Goal: Task Accomplishment & Management: Use online tool/utility

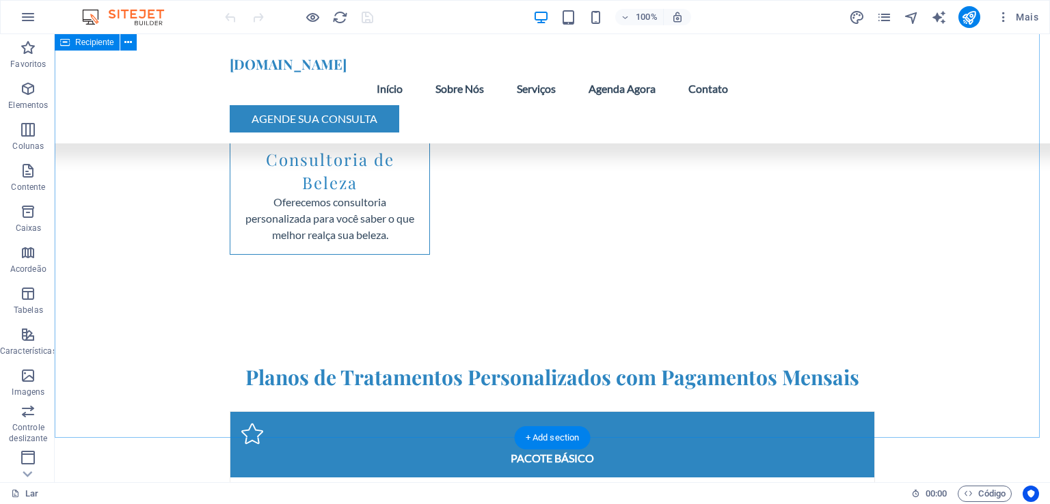
scroll to position [3622, 0]
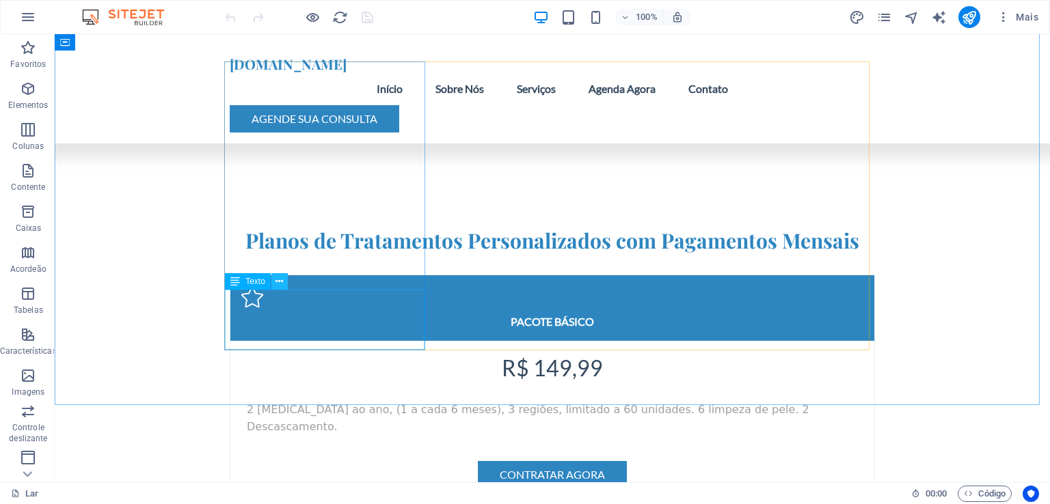
click at [279, 282] on icon at bounding box center [279, 282] width 8 height 14
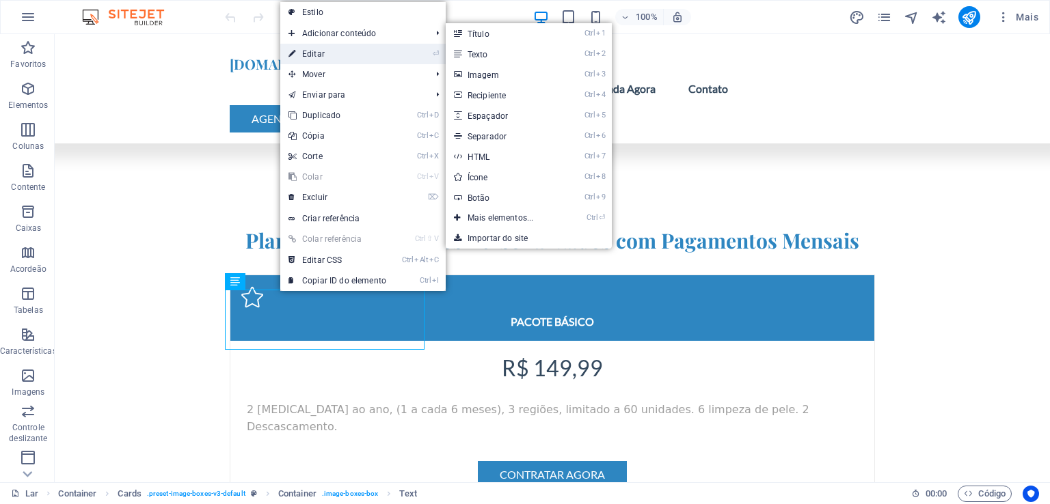
click at [321, 53] on font "Editar" at bounding box center [313, 54] width 23 height 10
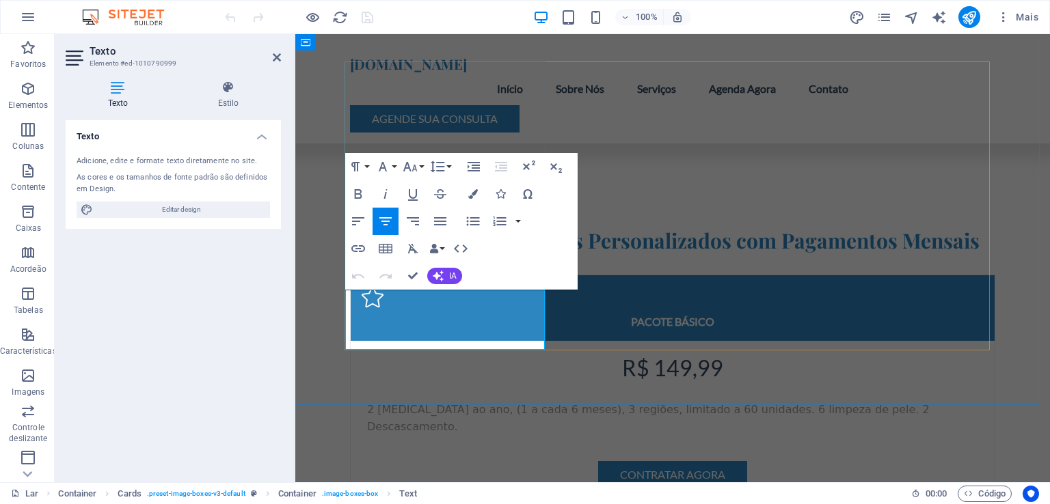
drag, startPoint x: 506, startPoint y: 333, endPoint x: 355, endPoint y: 302, distance: 154.1
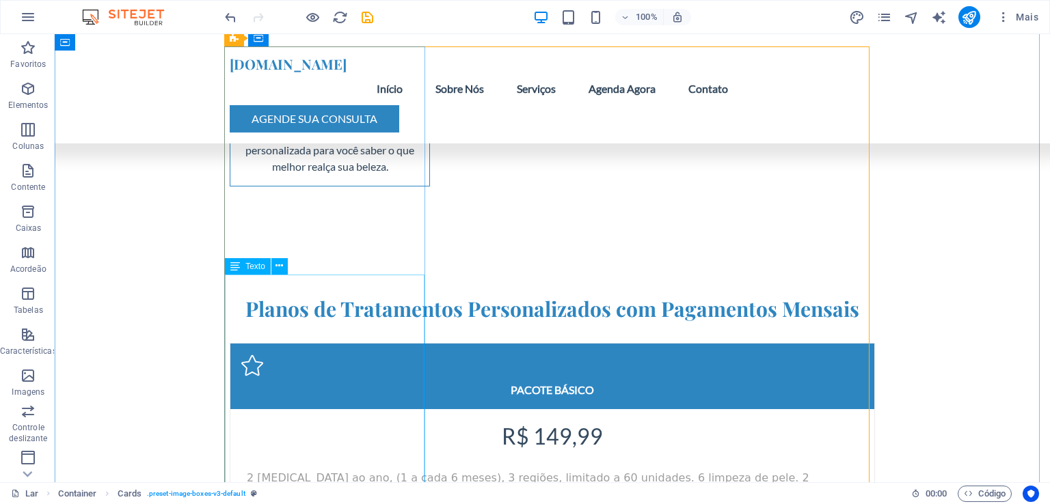
scroll to position [3690, 0]
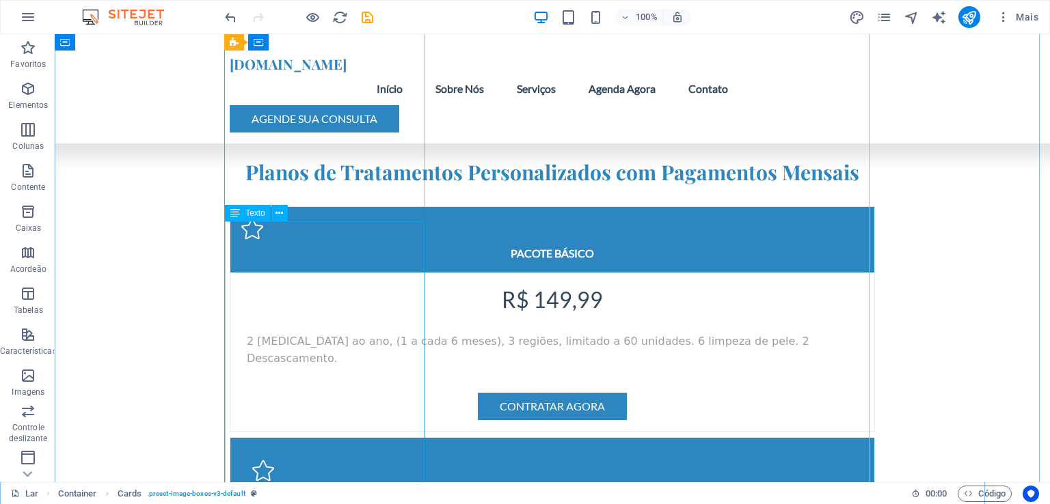
click at [282, 217] on icon at bounding box center [279, 213] width 8 height 14
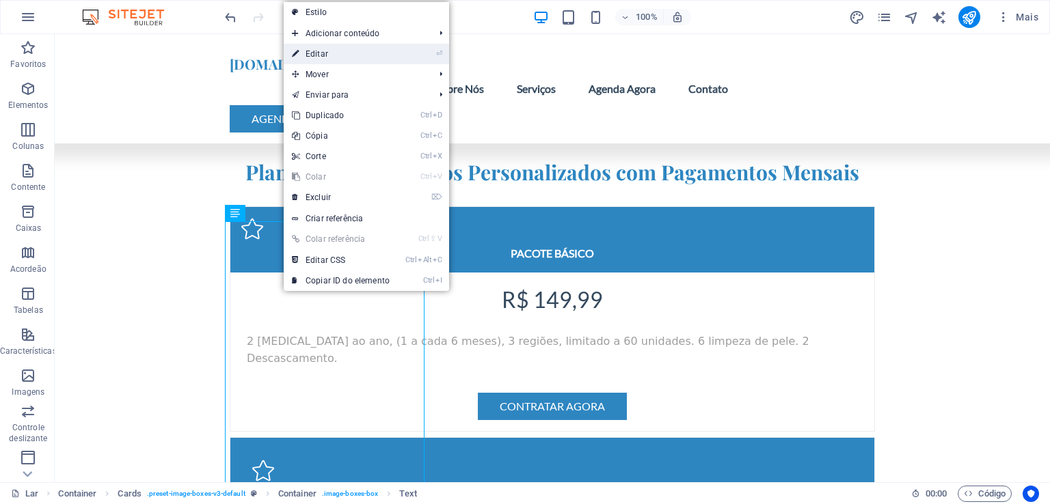
click at [332, 58] on link "⏎ Editar" at bounding box center [341, 54] width 114 height 21
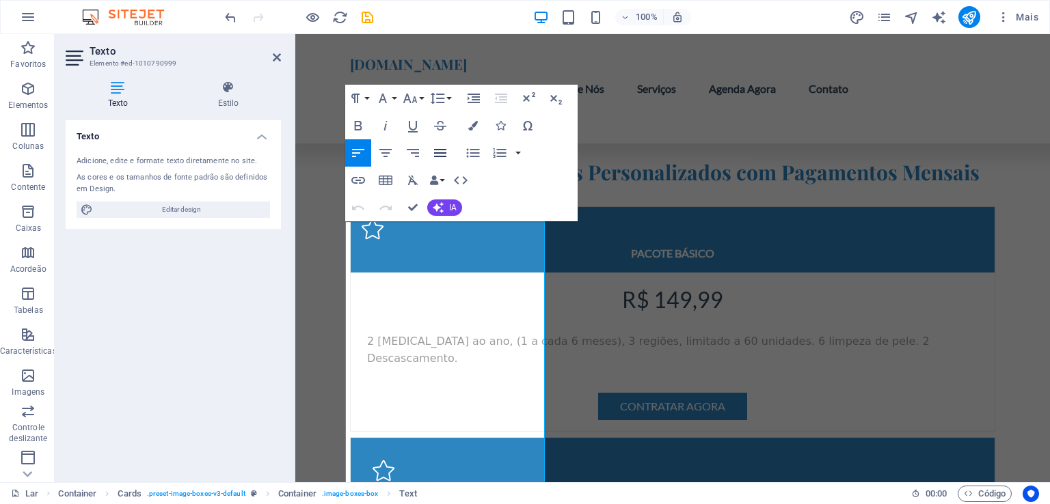
click at [440, 152] on icon "button" at bounding box center [440, 153] width 16 height 16
click at [521, 155] on button "button" at bounding box center [518, 152] width 11 height 27
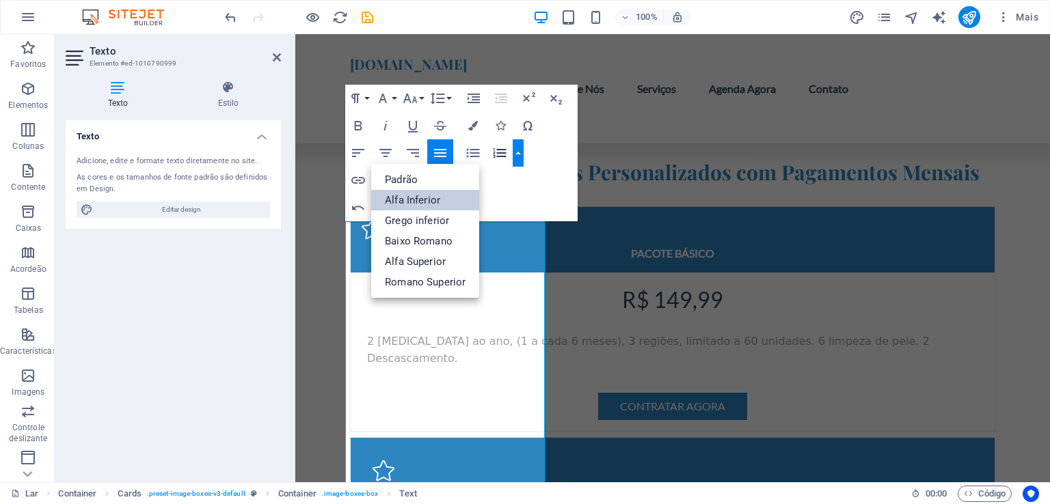
click at [426, 200] on font "Alfa Inferior" at bounding box center [412, 200] width 55 height 12
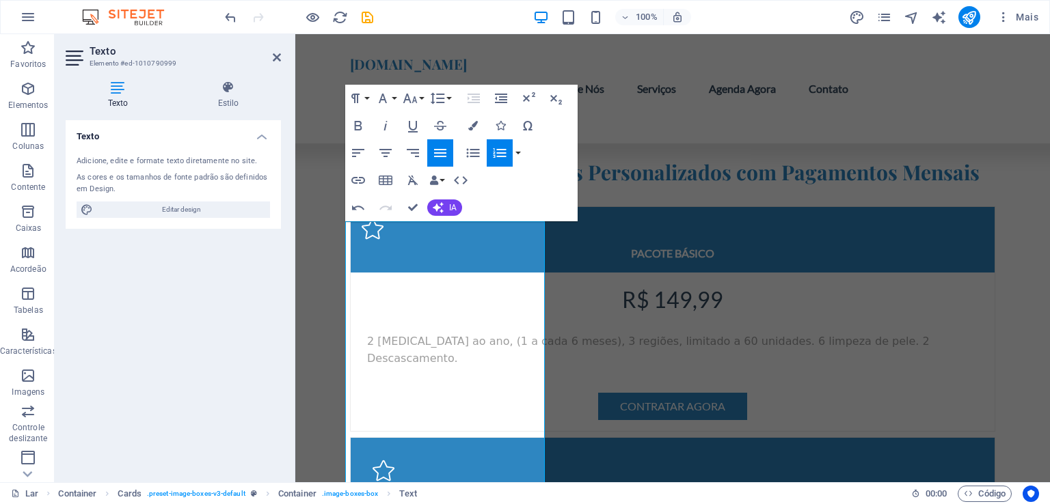
click at [500, 163] on button "Lista ordenada" at bounding box center [500, 152] width 26 height 27
click at [390, 179] on icon "button" at bounding box center [386, 181] width 14 height 10
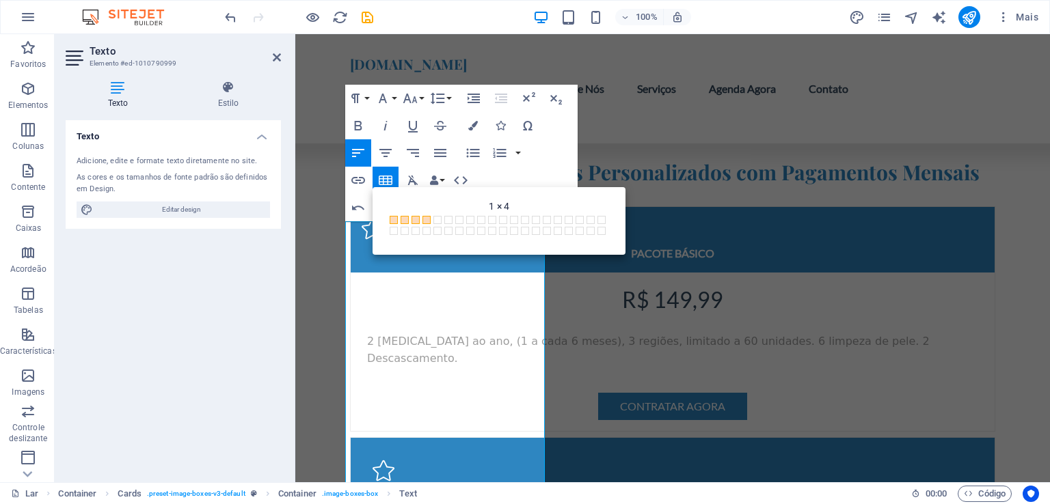
click at [424, 221] on span at bounding box center [426, 220] width 8 height 8
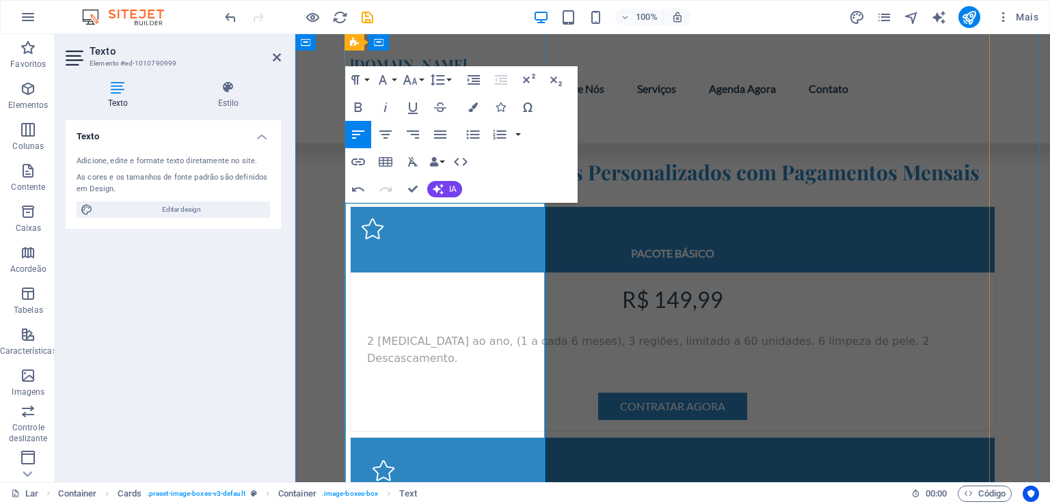
scroll to position [3708, 0]
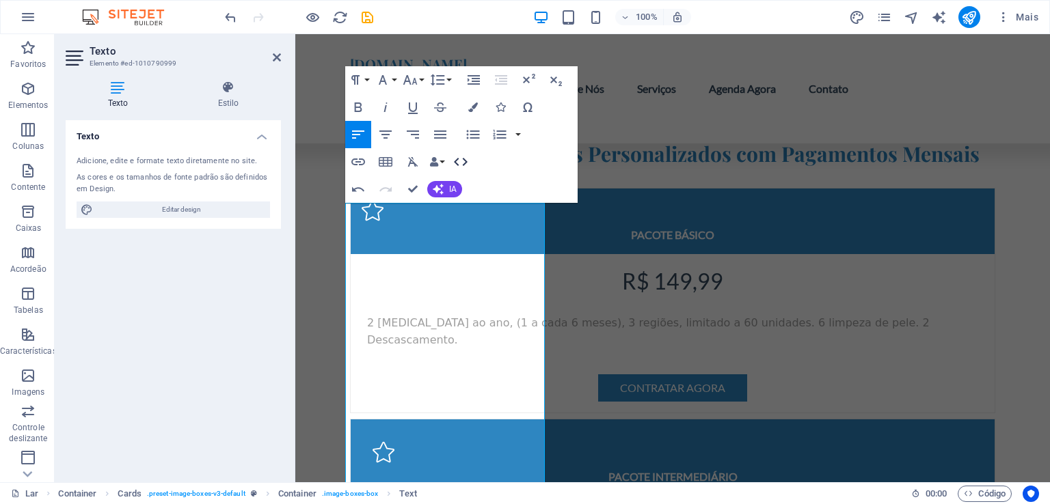
click at [465, 167] on icon "button" at bounding box center [460, 162] width 16 height 16
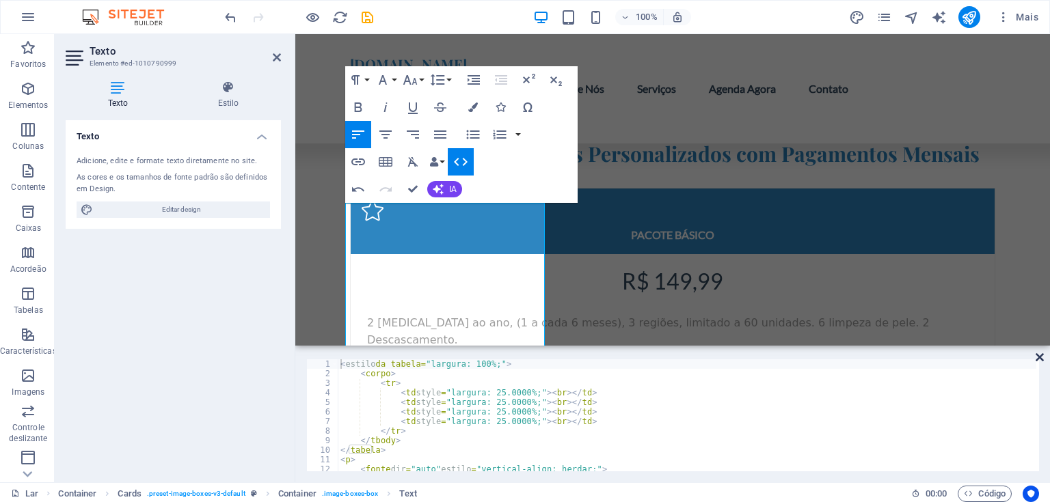
click at [1038, 355] on icon at bounding box center [1039, 357] width 8 height 11
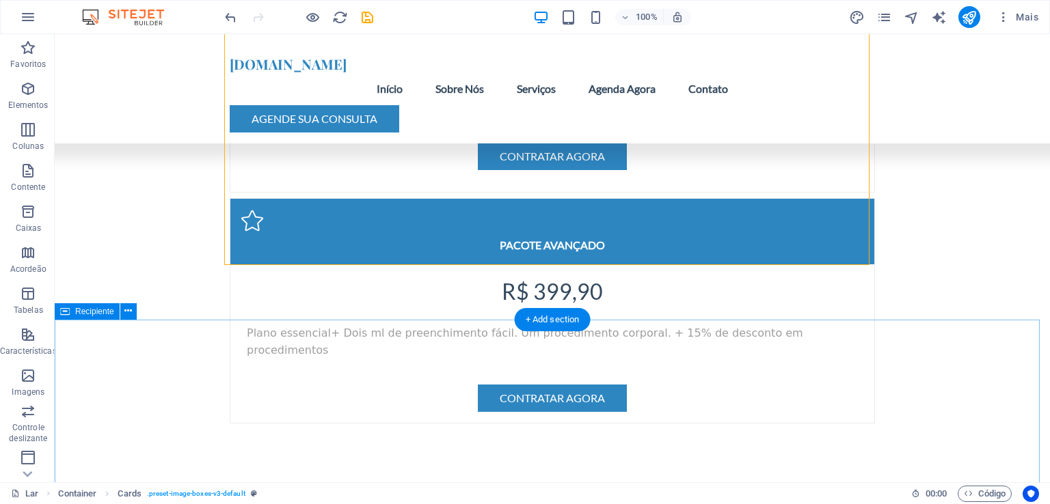
scroll to position [4118, 0]
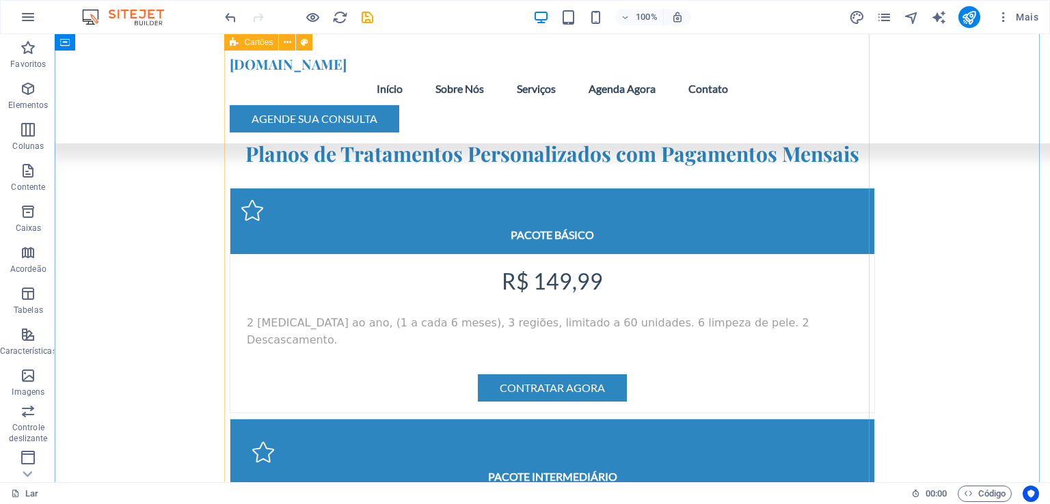
scroll to position [3777, 0]
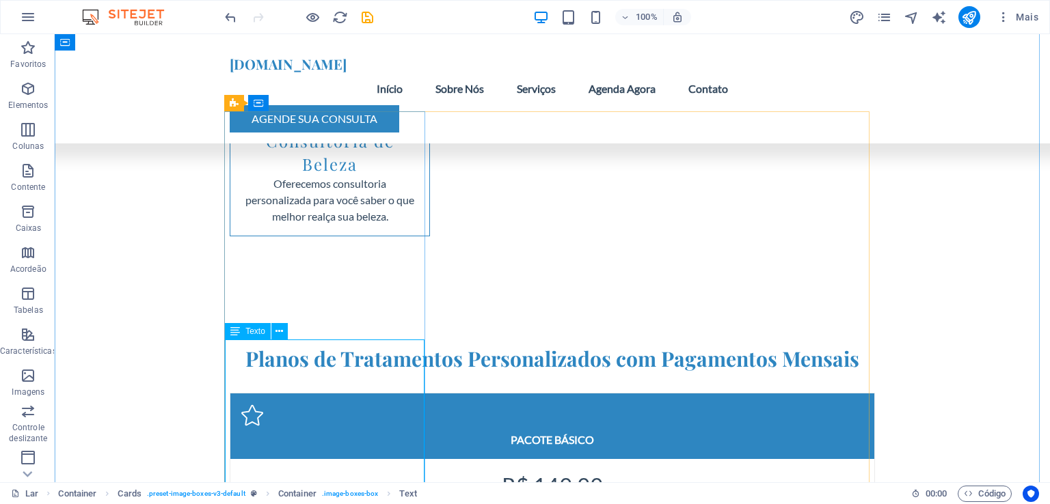
scroll to position [3572, 0]
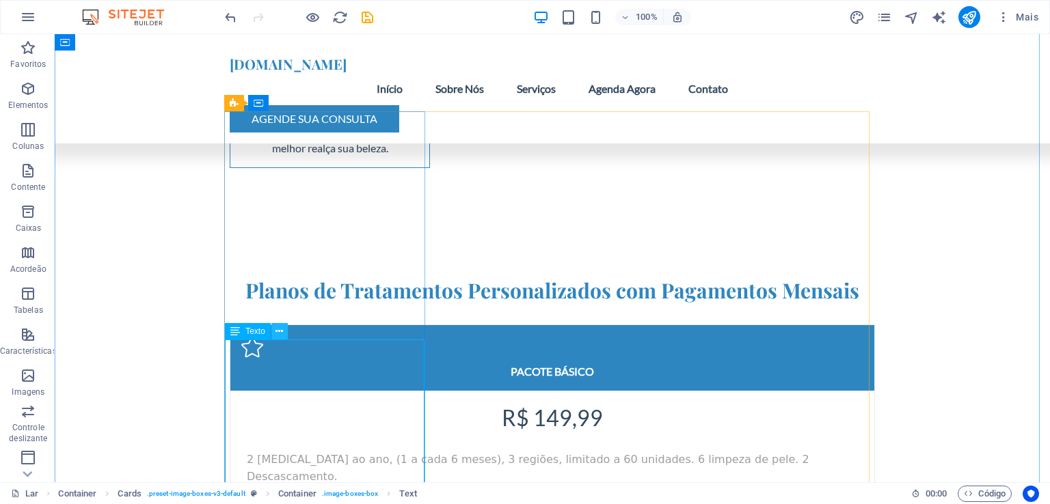
click at [278, 333] on icon at bounding box center [279, 332] width 8 height 14
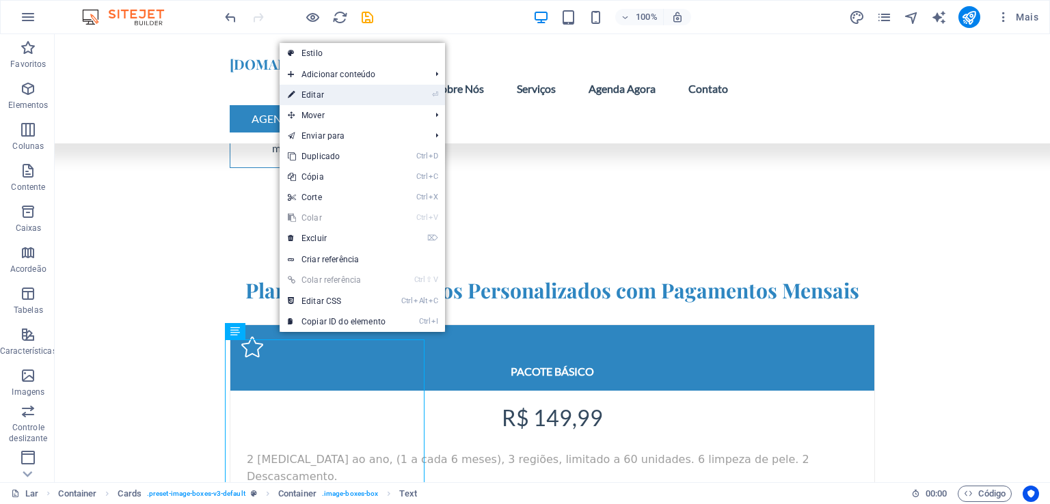
click at [314, 95] on font "Editar" at bounding box center [312, 95] width 23 height 10
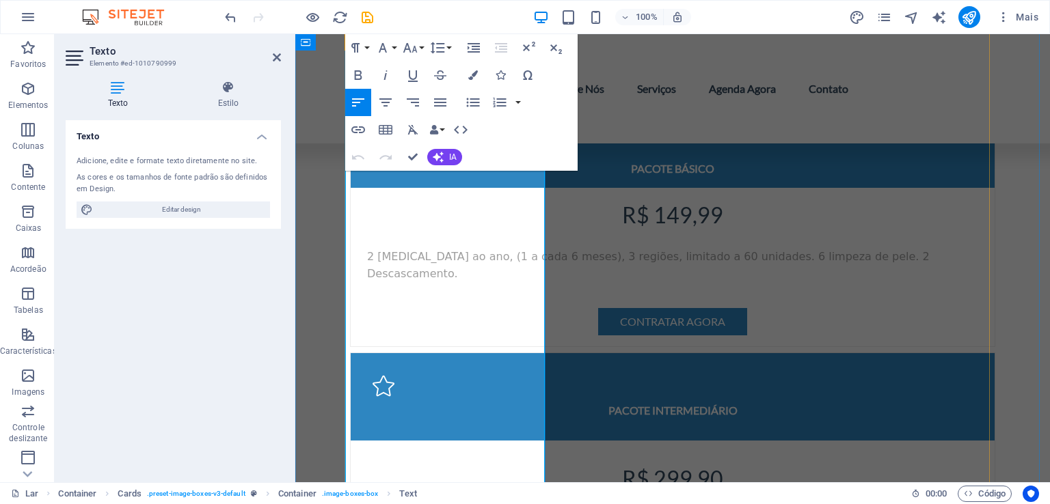
scroll to position [3708, 0]
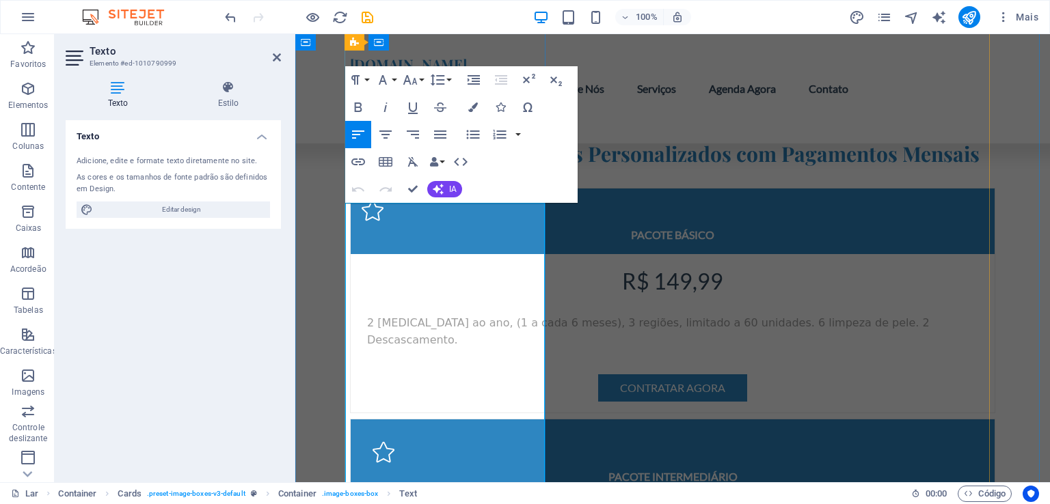
drag, startPoint x: 460, startPoint y: 238, endPoint x: 357, endPoint y: 230, distance: 102.8
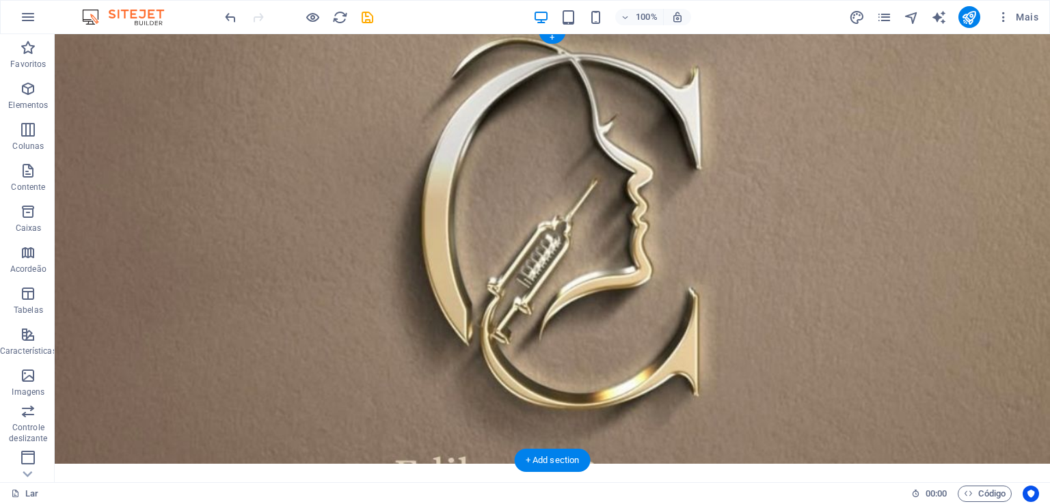
scroll to position [0, 0]
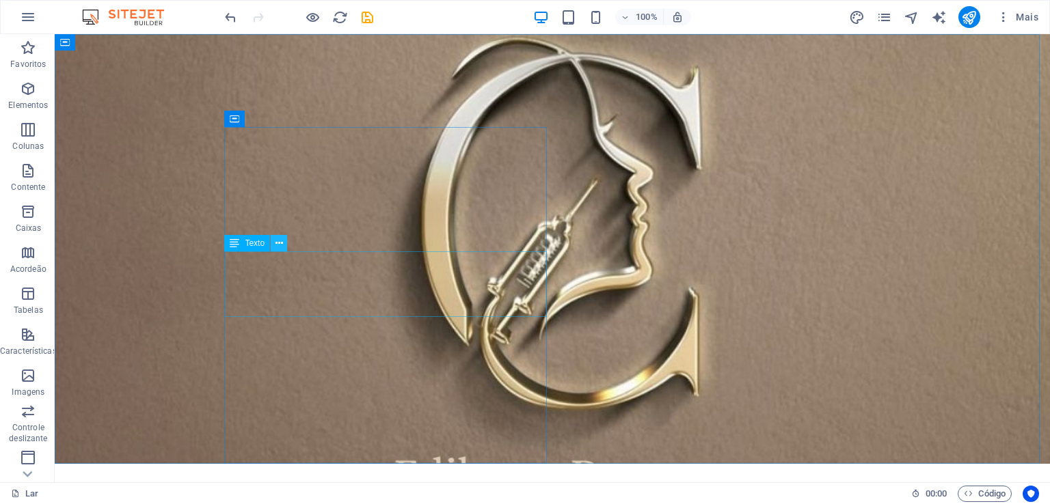
click at [276, 247] on icon at bounding box center [279, 243] width 8 height 14
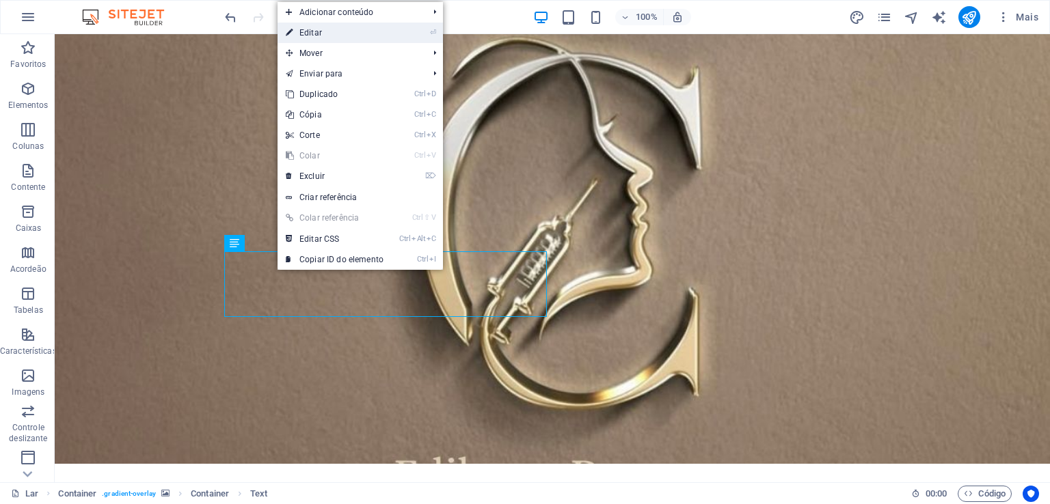
click at [320, 32] on font "Editar" at bounding box center [310, 33] width 23 height 10
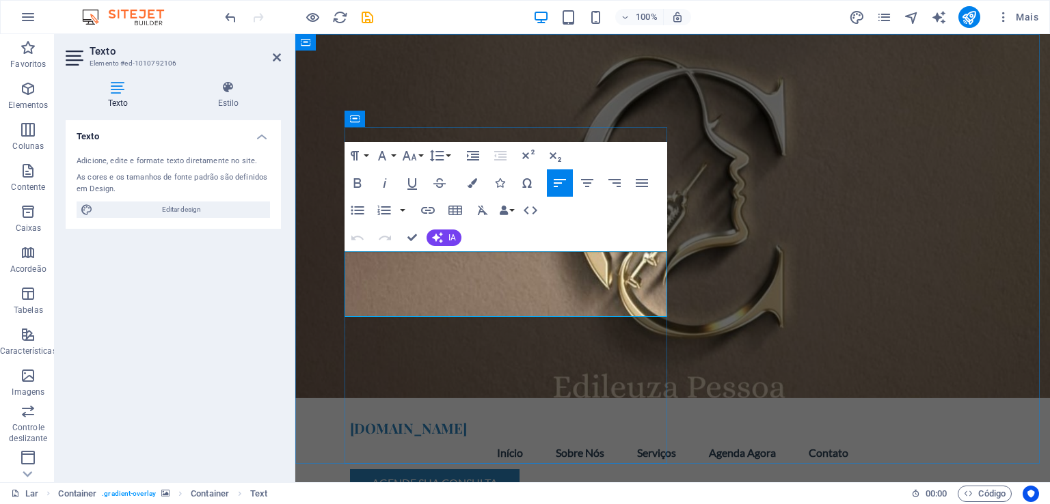
drag, startPoint x: 422, startPoint y: 311, endPoint x: 346, endPoint y: 257, distance: 92.5
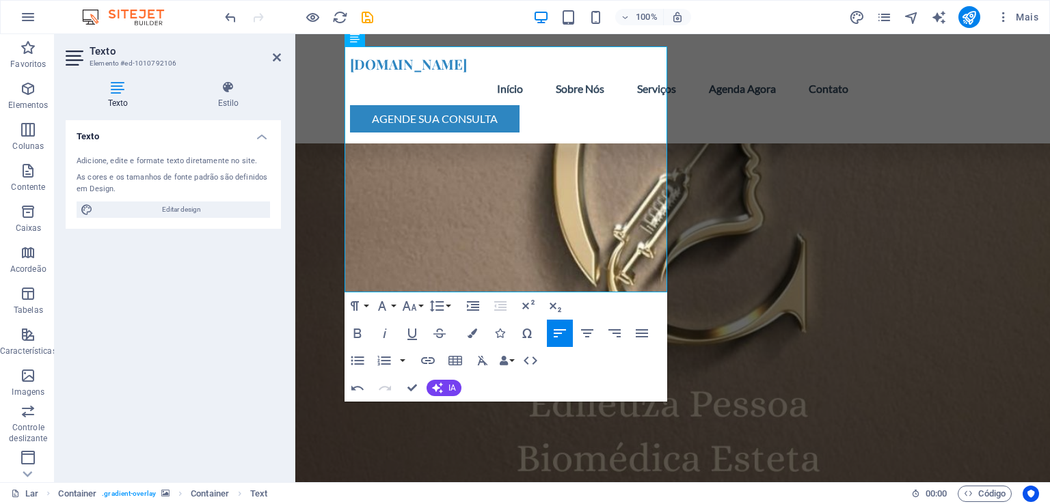
scroll to position [205, 0]
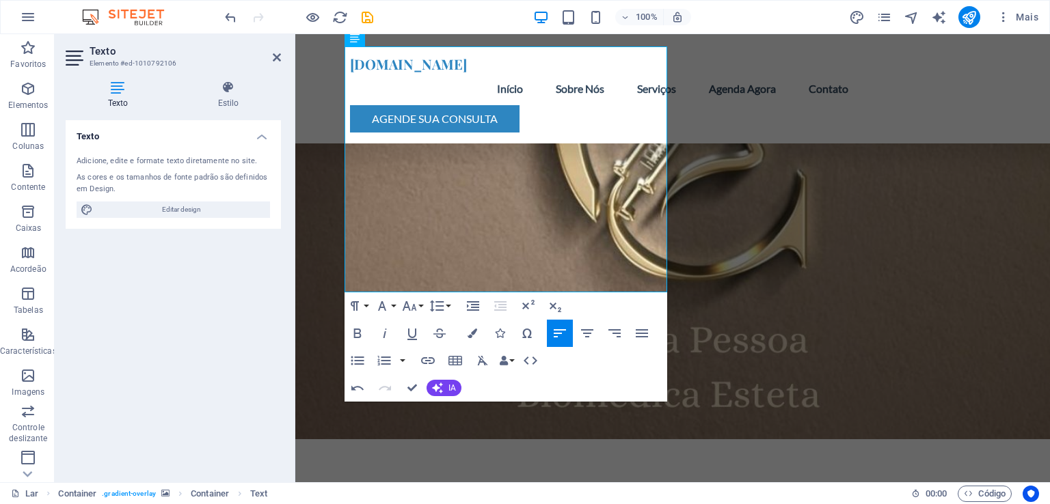
click at [866, 275] on figure at bounding box center [672, 134] width 754 height 610
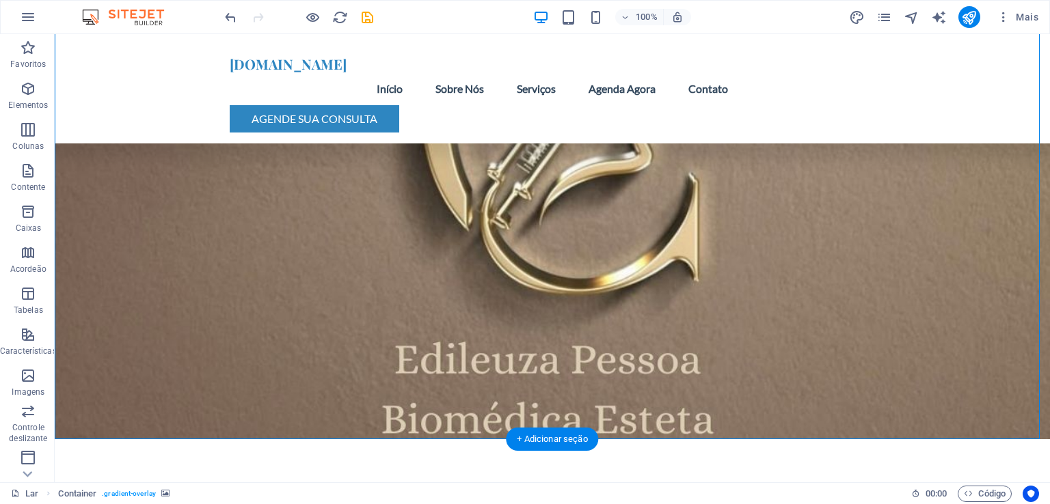
click at [139, 308] on figure at bounding box center [552, 134] width 995 height 610
click at [109, 217] on figure at bounding box center [552, 134] width 995 height 610
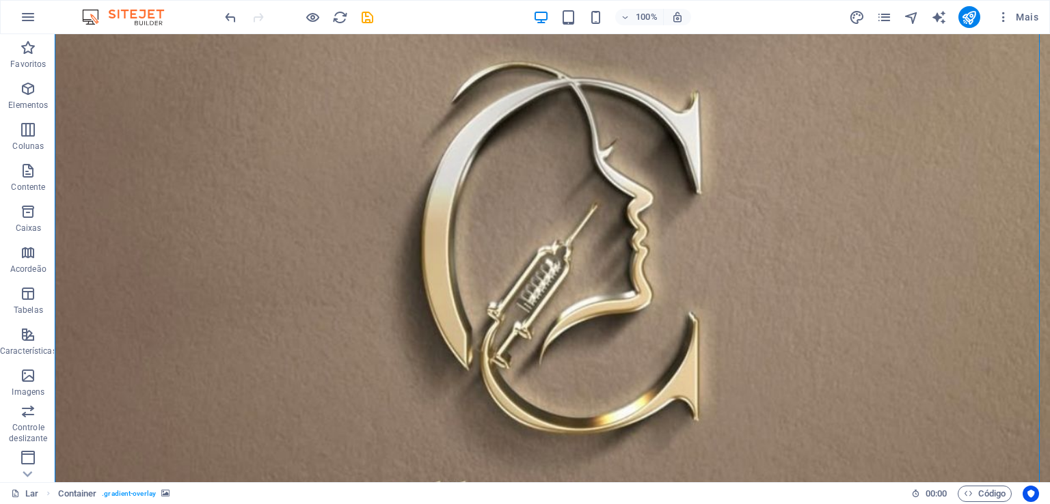
scroll to position [68, 0]
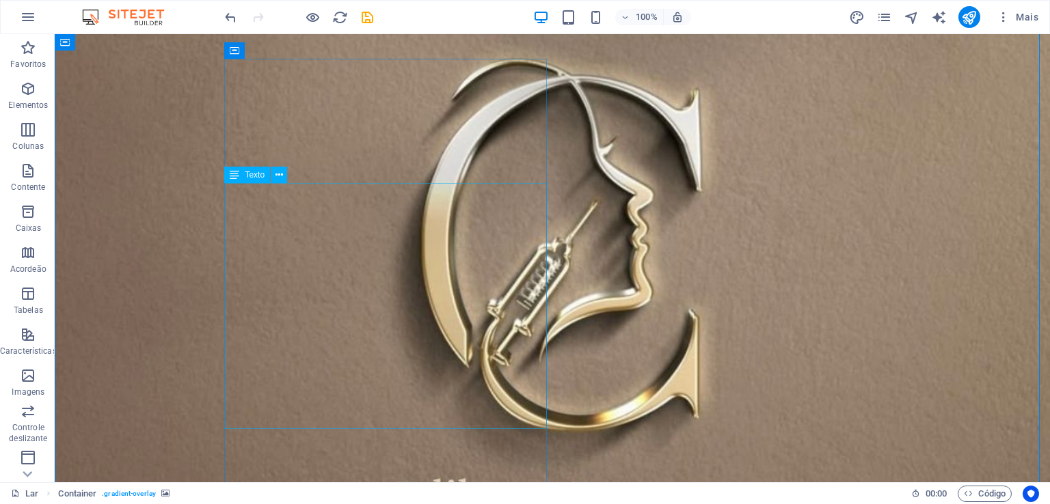
click at [276, 176] on icon at bounding box center [279, 175] width 8 height 14
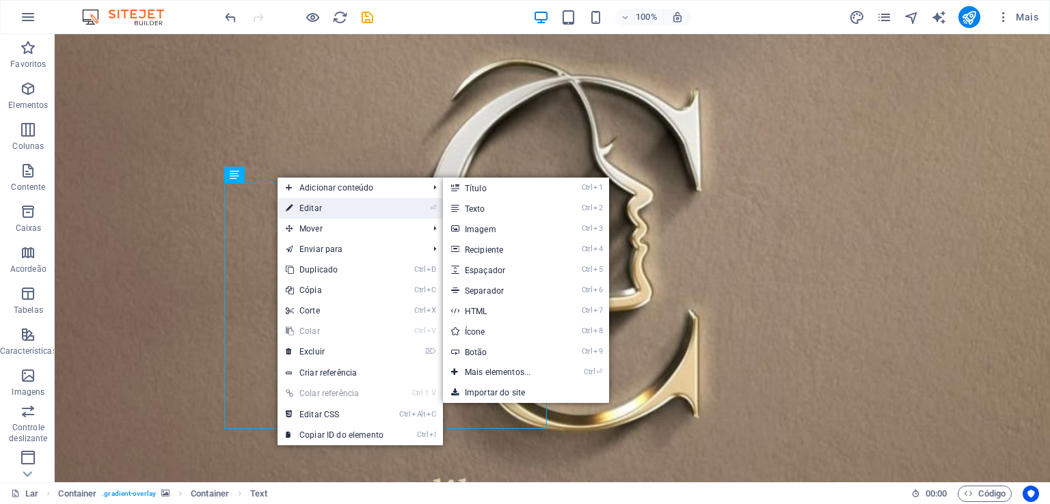
click at [299, 202] on link "⏎ Editar" at bounding box center [334, 208] width 114 height 21
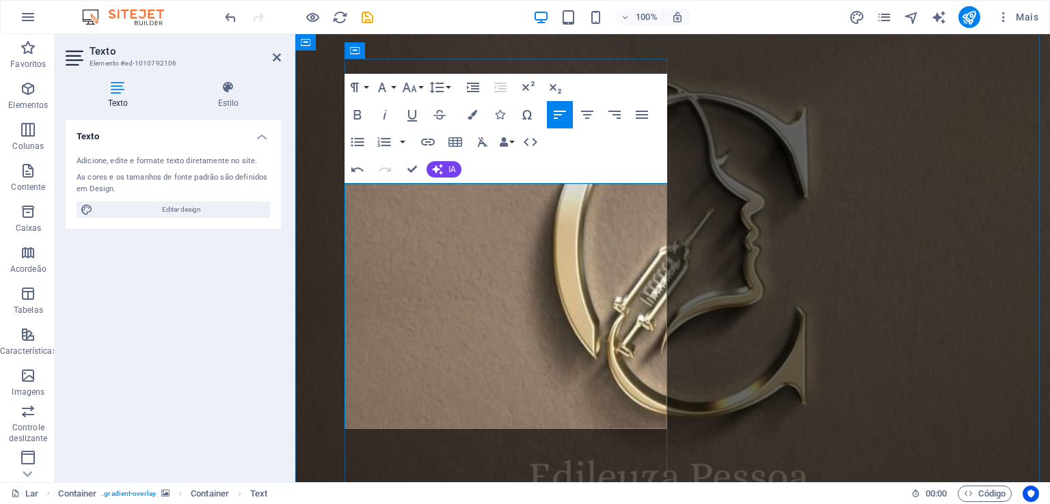
drag, startPoint x: 356, startPoint y: 324, endPoint x: 344, endPoint y: 322, distance: 11.8
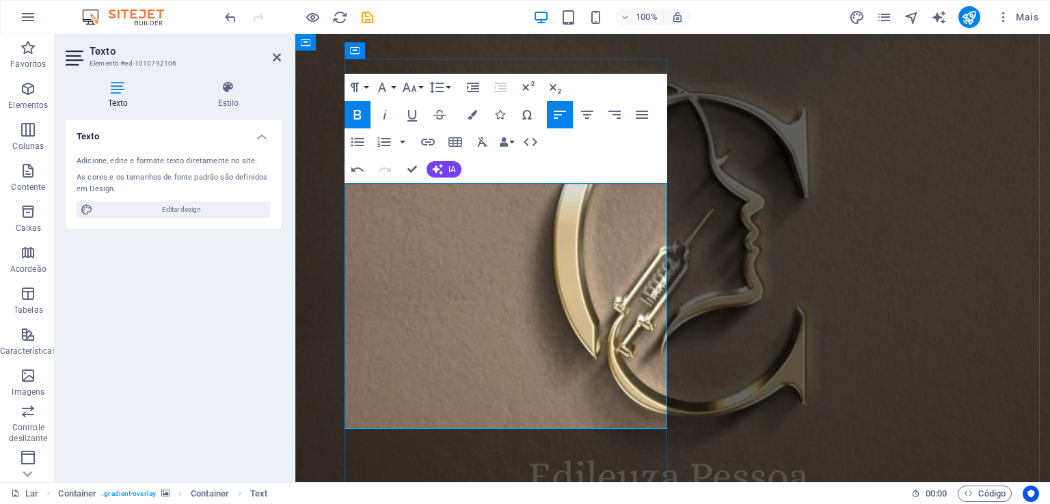
drag, startPoint x: 357, startPoint y: 357, endPoint x: 344, endPoint y: 357, distance: 12.3
drag, startPoint x: 359, startPoint y: 407, endPoint x: 345, endPoint y: 407, distance: 13.7
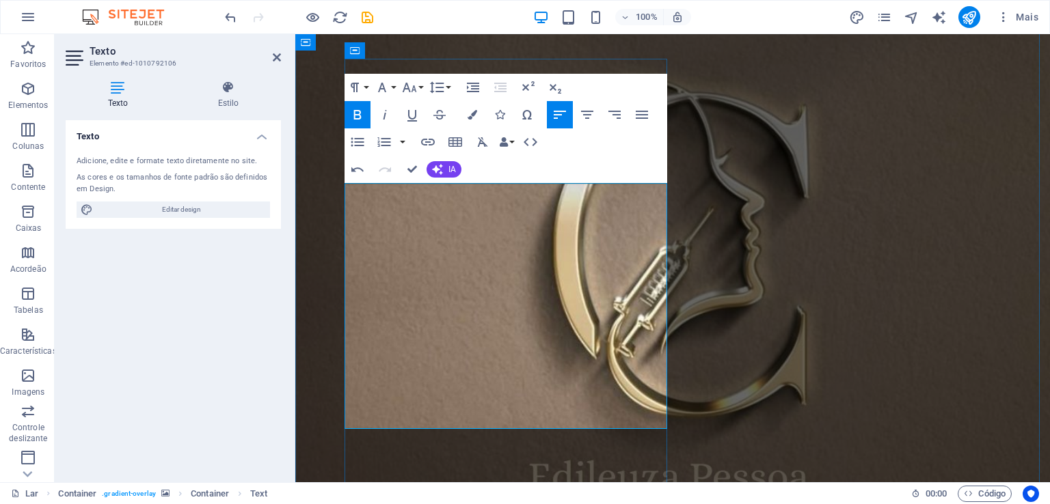
click at [639, 113] on icon "button" at bounding box center [641, 115] width 16 height 16
drag, startPoint x: 350, startPoint y: 225, endPoint x: 464, endPoint y: 424, distance: 229.9
click at [641, 116] on icon "button" at bounding box center [641, 115] width 16 height 16
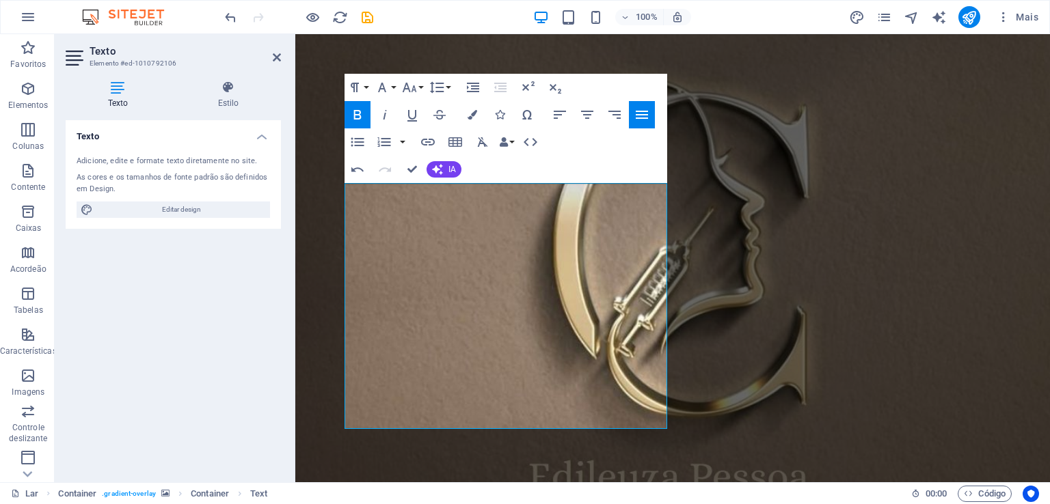
click at [861, 247] on figure at bounding box center [672, 271] width 754 height 610
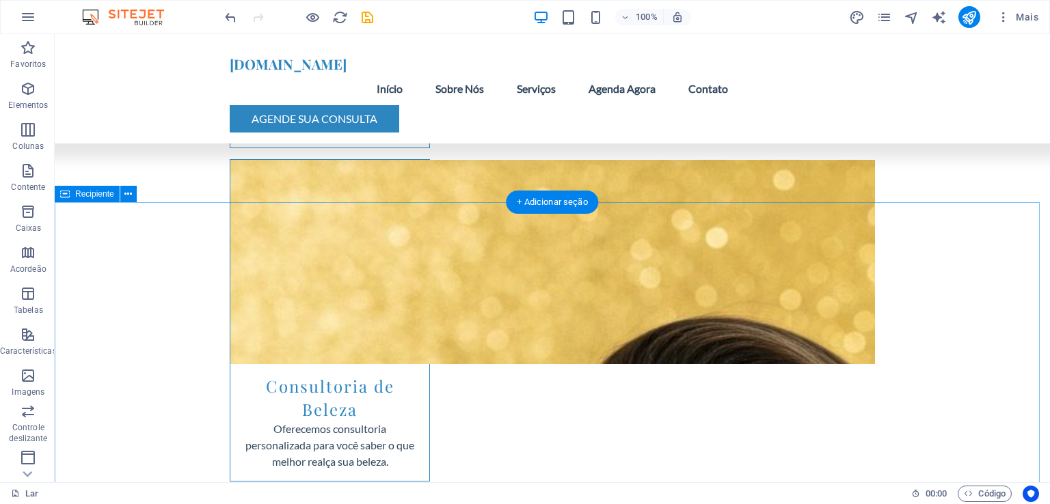
scroll to position [3758, 0]
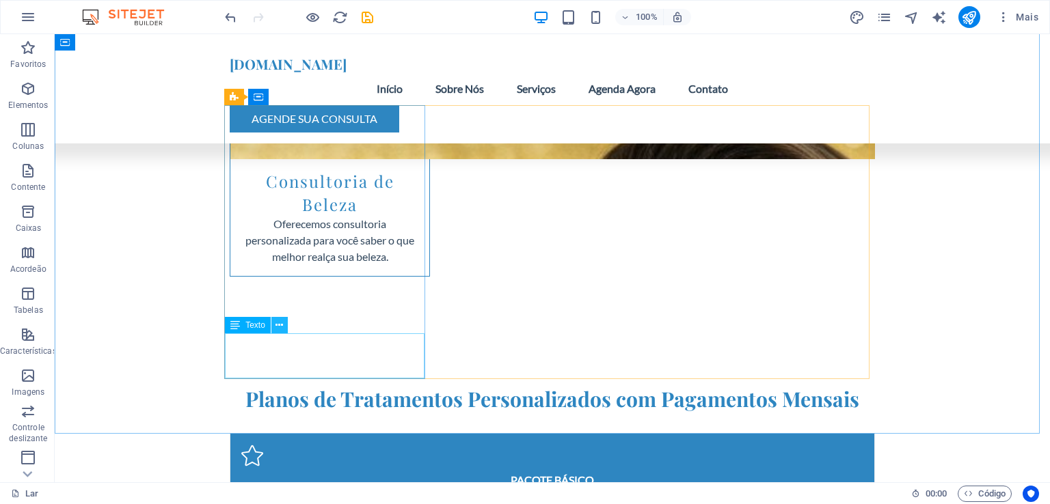
click at [279, 325] on icon at bounding box center [279, 325] width 8 height 14
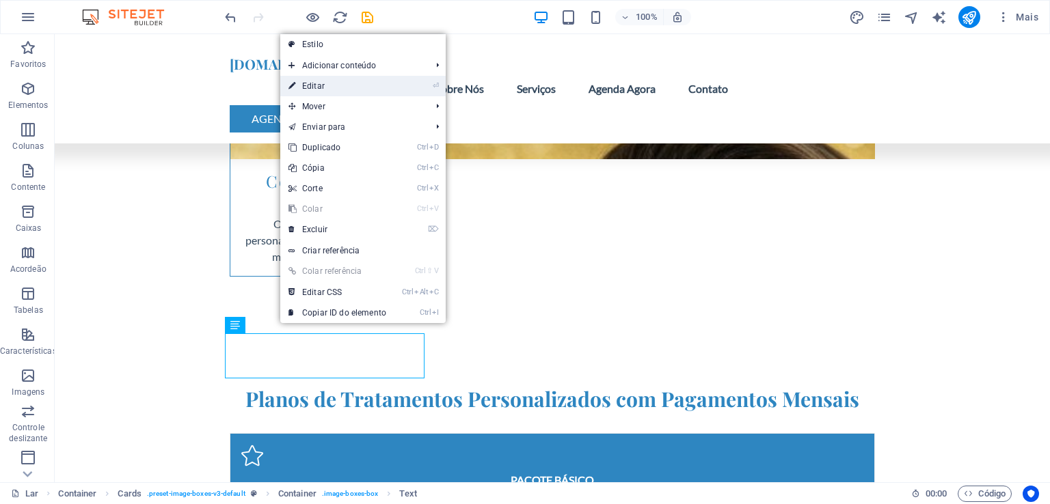
click at [333, 83] on link "⏎ Editar" at bounding box center [337, 86] width 114 height 21
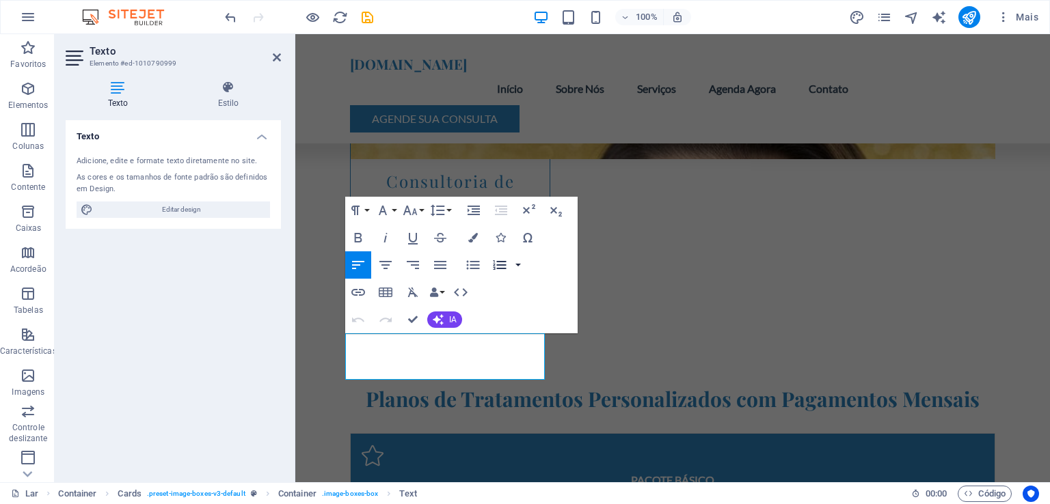
click at [515, 267] on button "button" at bounding box center [518, 264] width 11 height 27
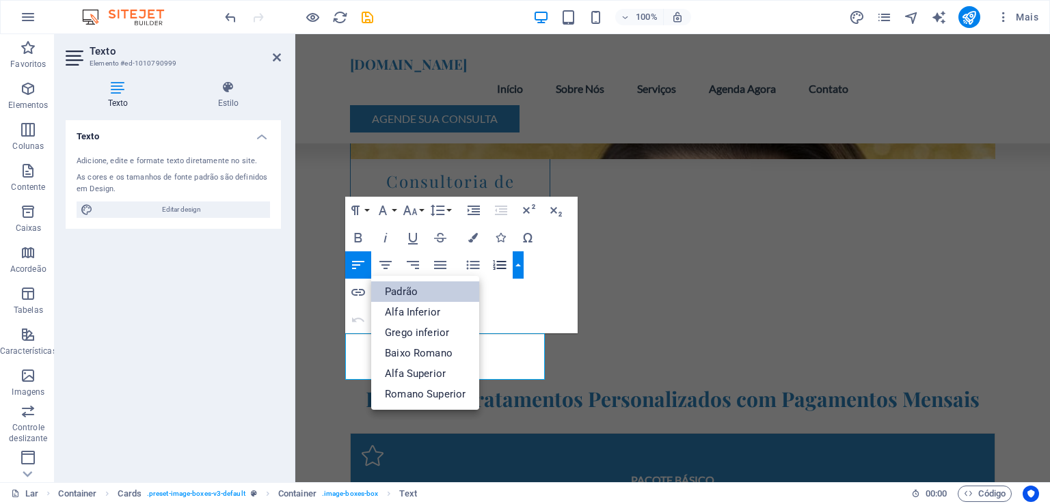
click at [407, 288] on font "Padrão" at bounding box center [401, 292] width 33 height 12
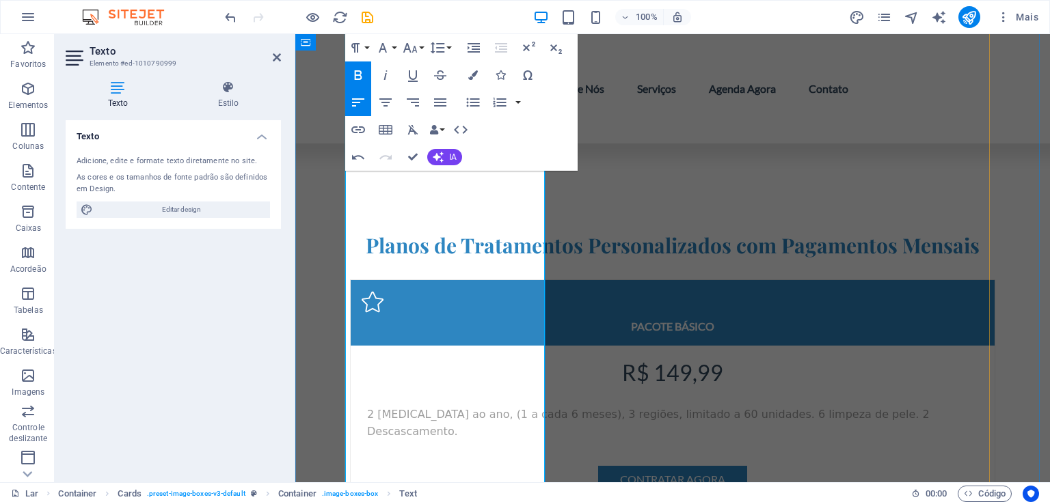
scroll to position [3963, 0]
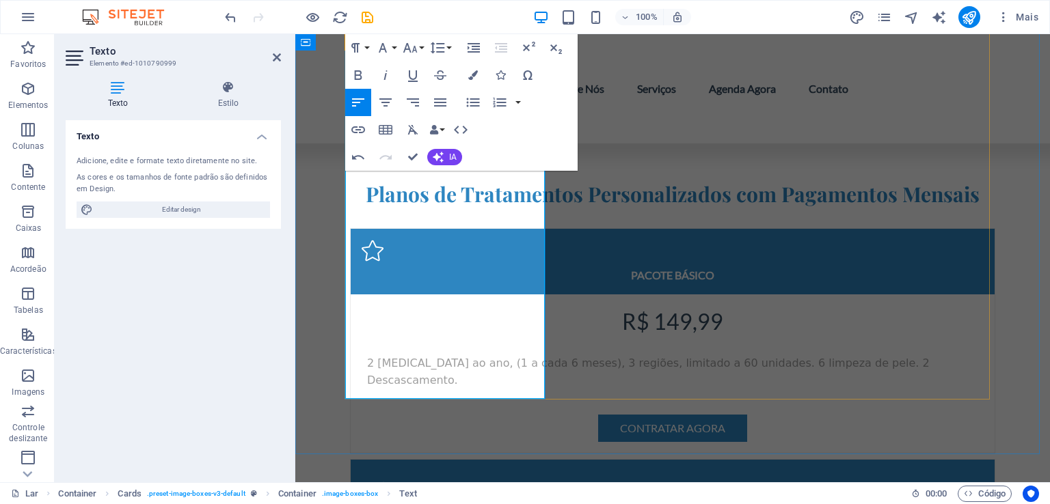
scroll to position [4100, 0]
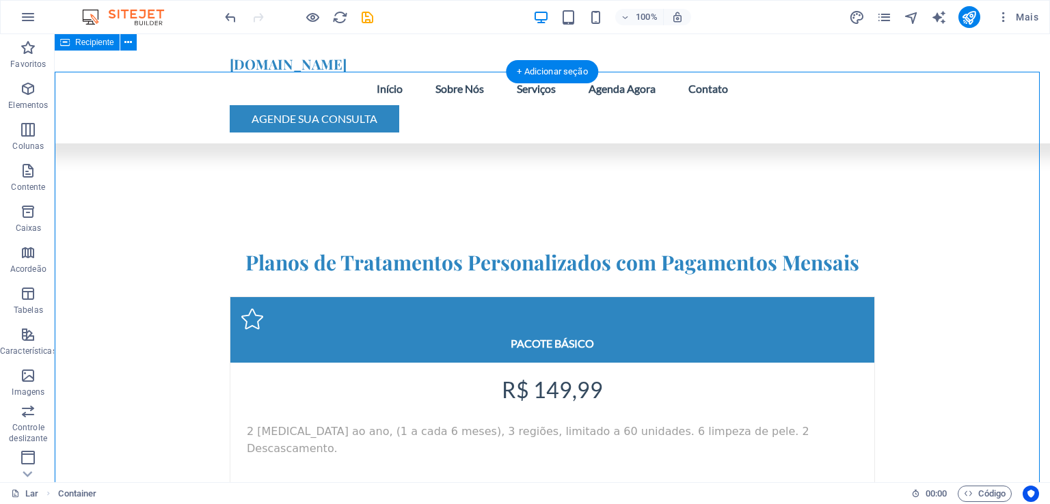
scroll to position [3690, 0]
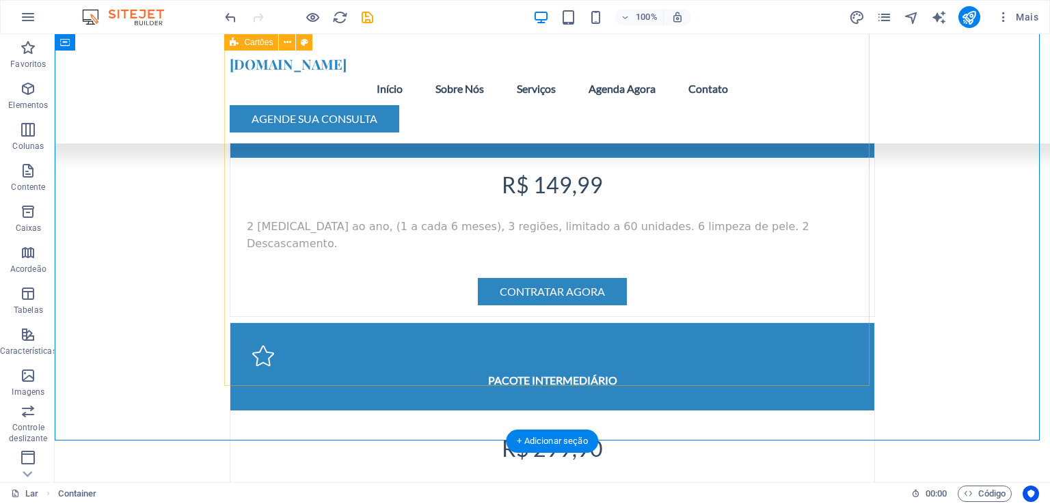
scroll to position [3963, 0]
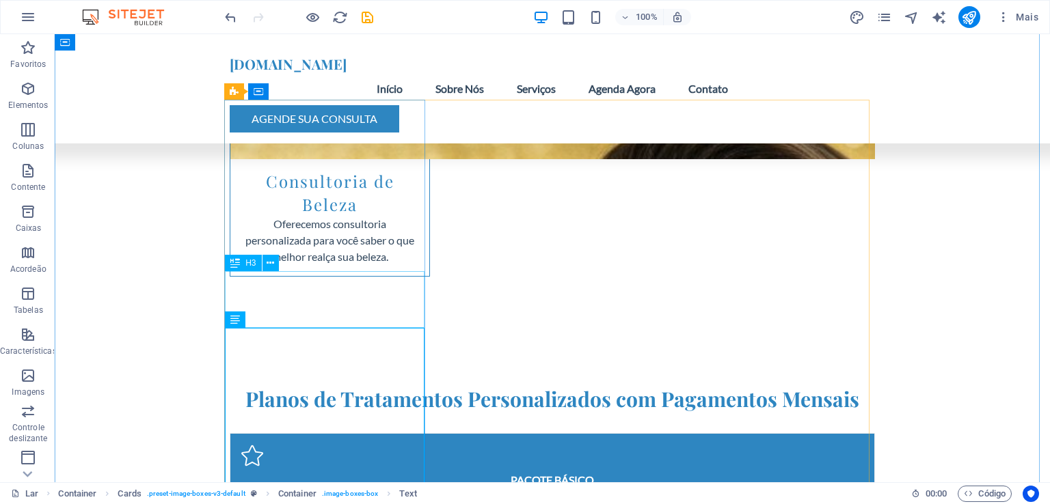
scroll to position [3827, 0]
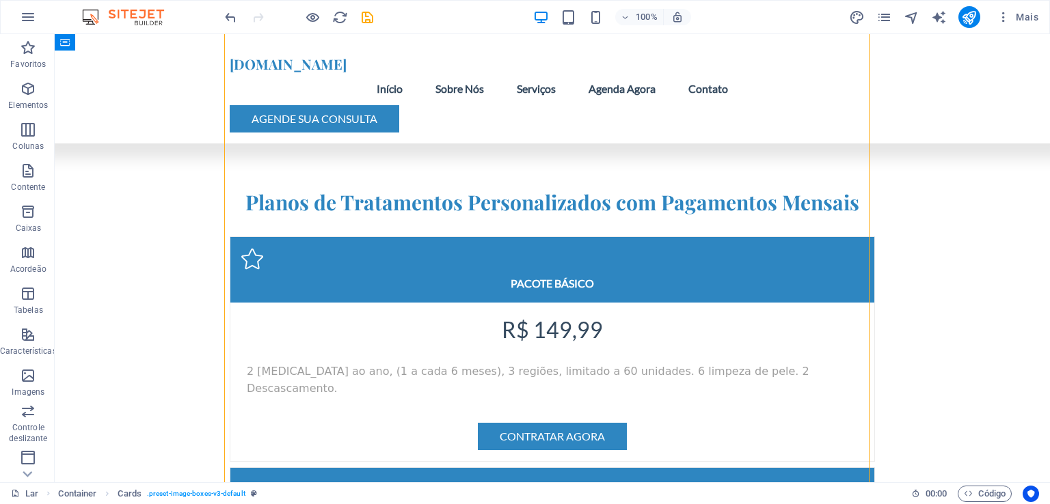
scroll to position [3963, 0]
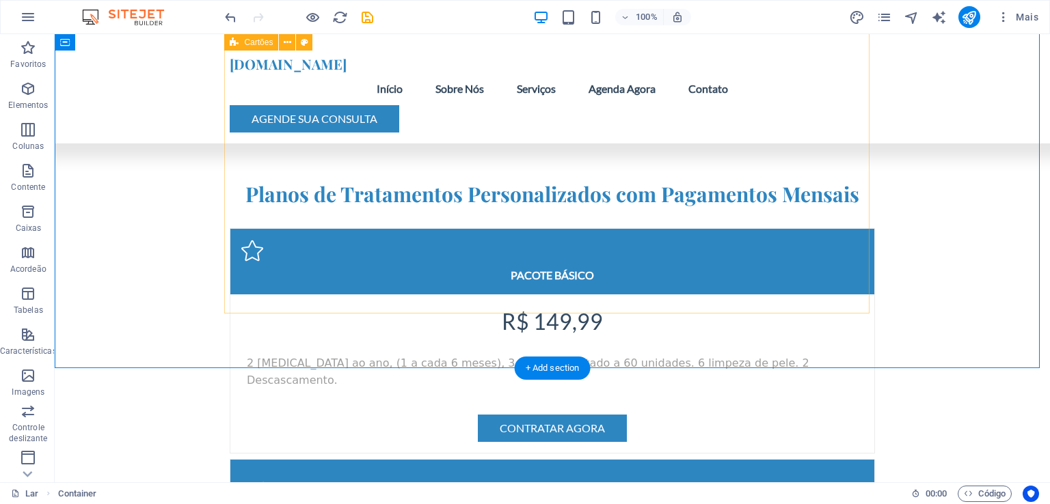
scroll to position [4168, 0]
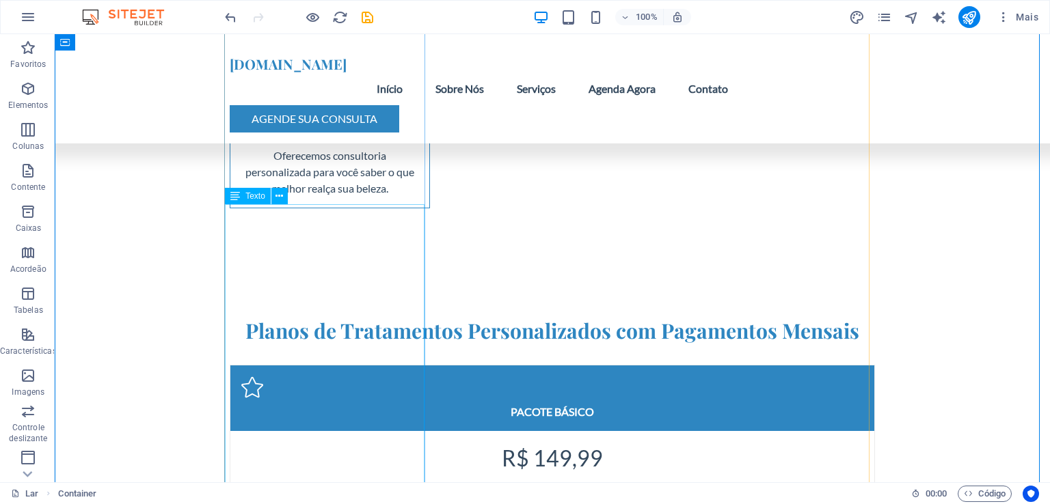
scroll to position [3895, 0]
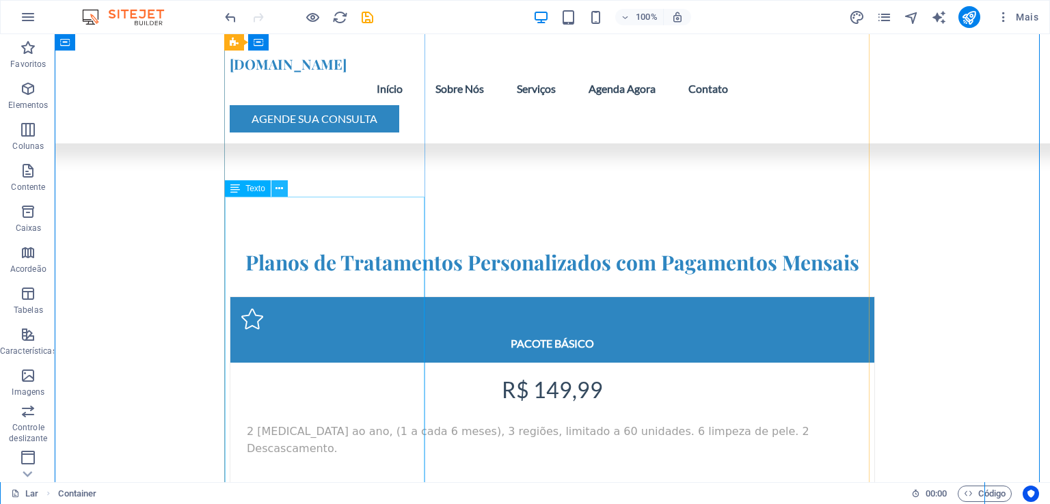
click at [279, 187] on icon at bounding box center [279, 189] width 8 height 14
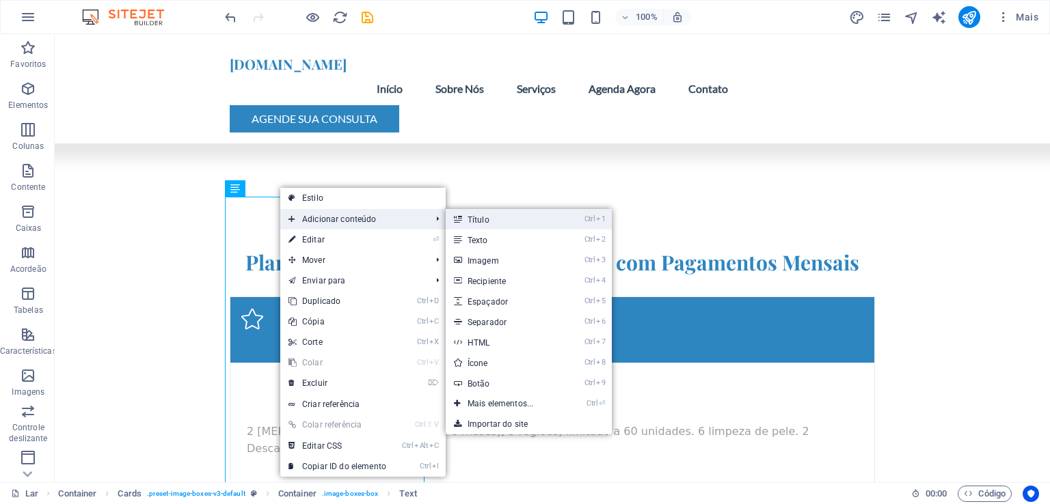
click at [497, 221] on link "Ctrl 1 Título" at bounding box center [503, 219] width 115 height 21
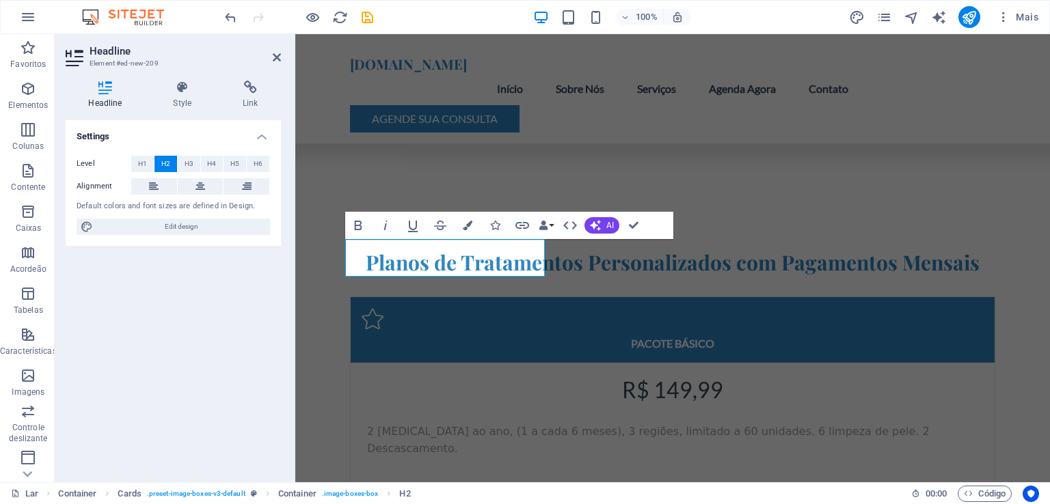
scroll to position [4231, 0]
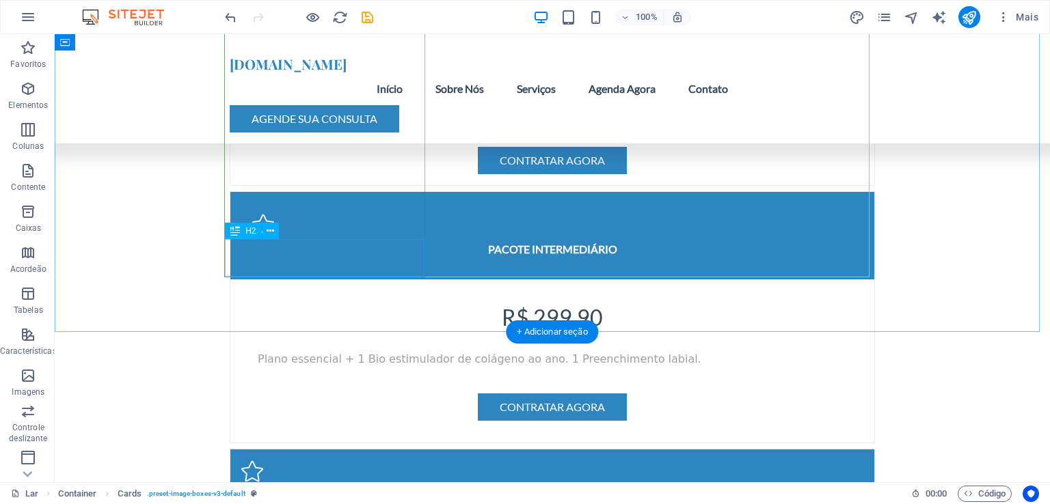
click at [274, 229] on button at bounding box center [270, 231] width 16 height 16
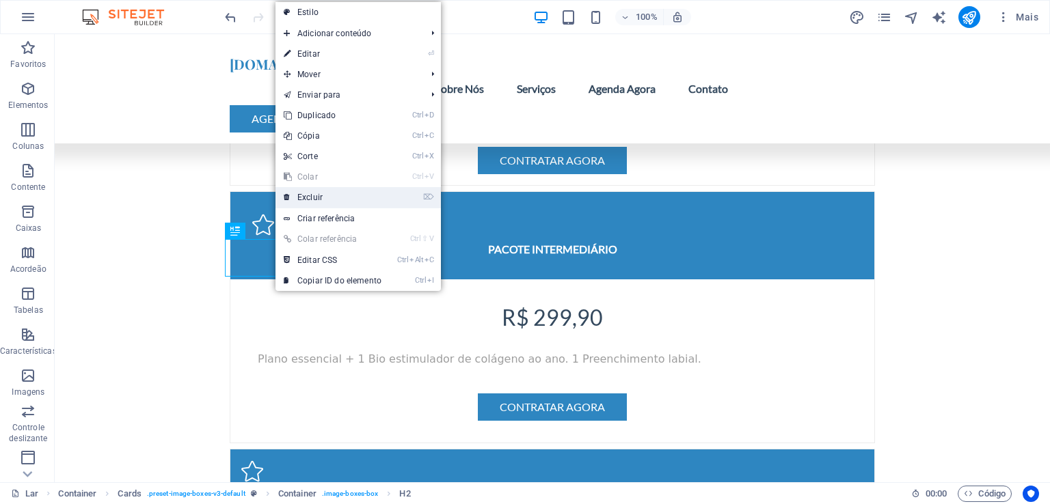
click at [309, 198] on font "Excluir" at bounding box center [309, 198] width 25 height 10
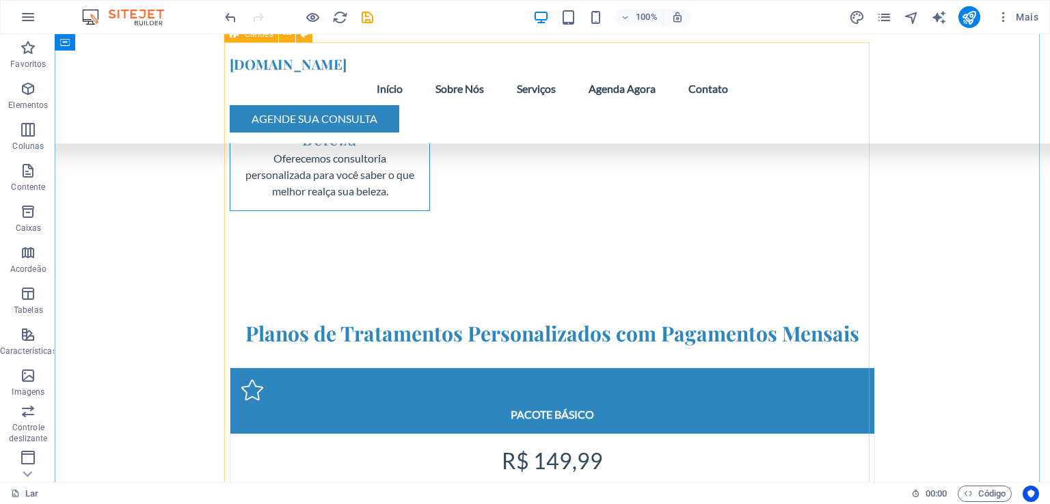
scroll to position [3821, 0]
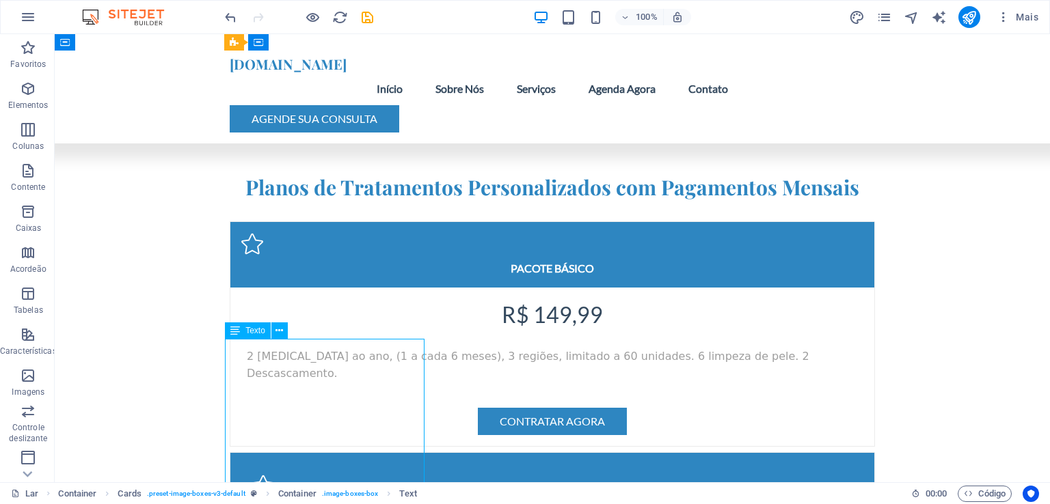
scroll to position [3753, 0]
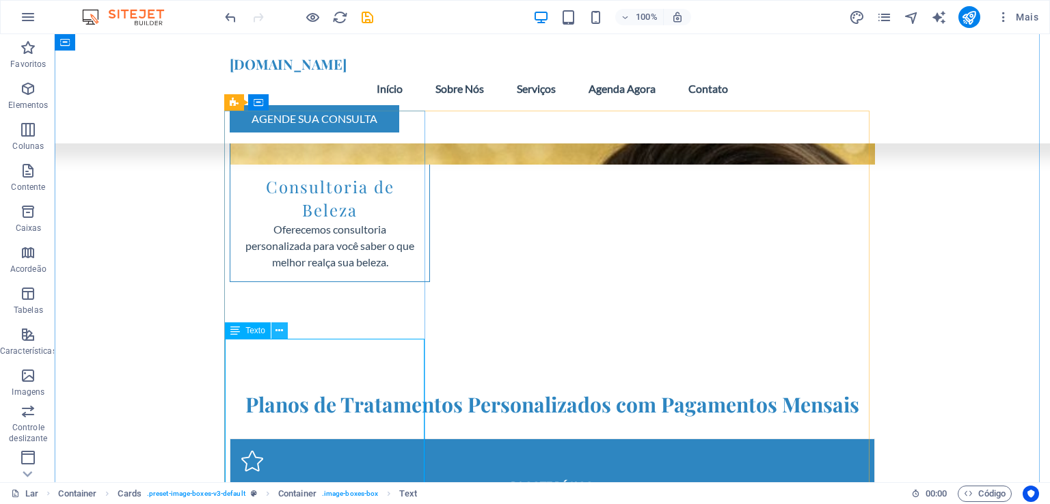
click at [276, 329] on icon at bounding box center [279, 331] width 8 height 14
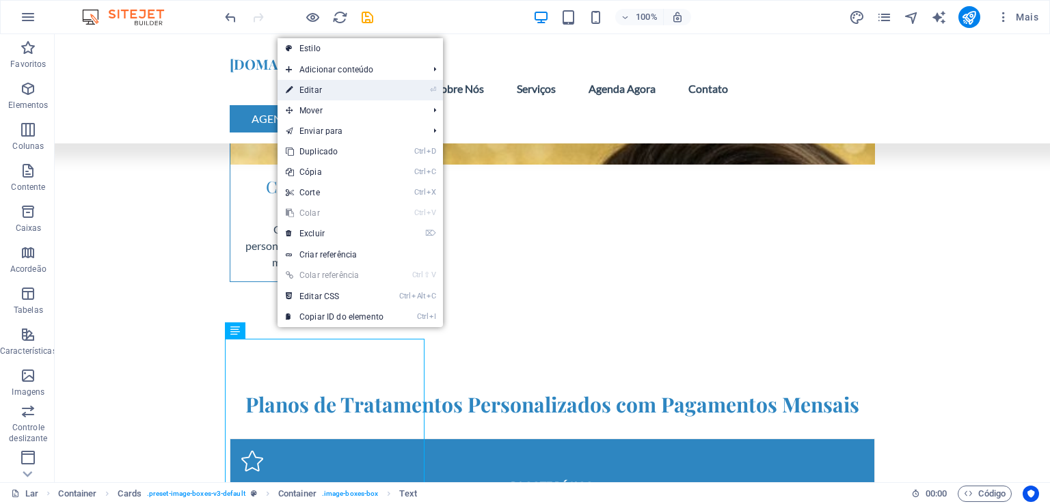
click at [303, 93] on font "Editar" at bounding box center [310, 90] width 23 height 10
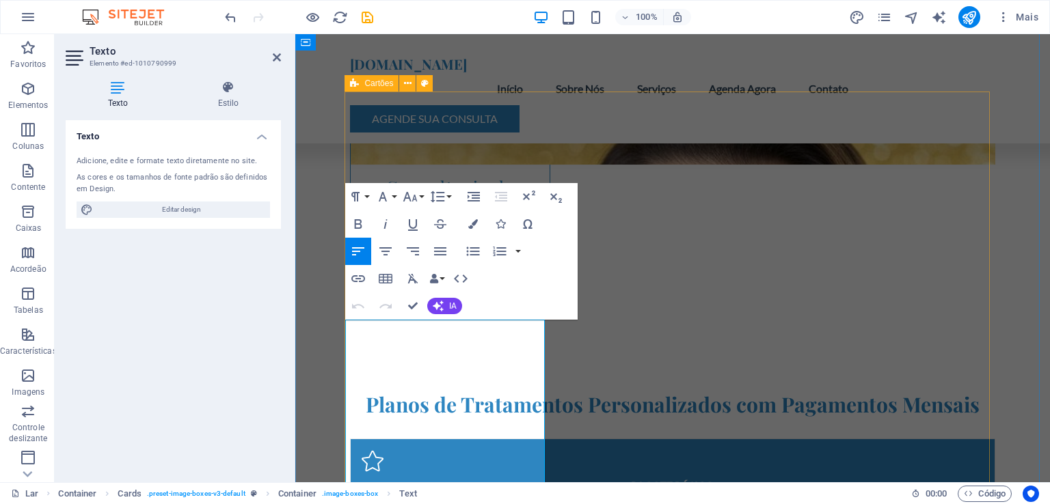
scroll to position [3821, 0]
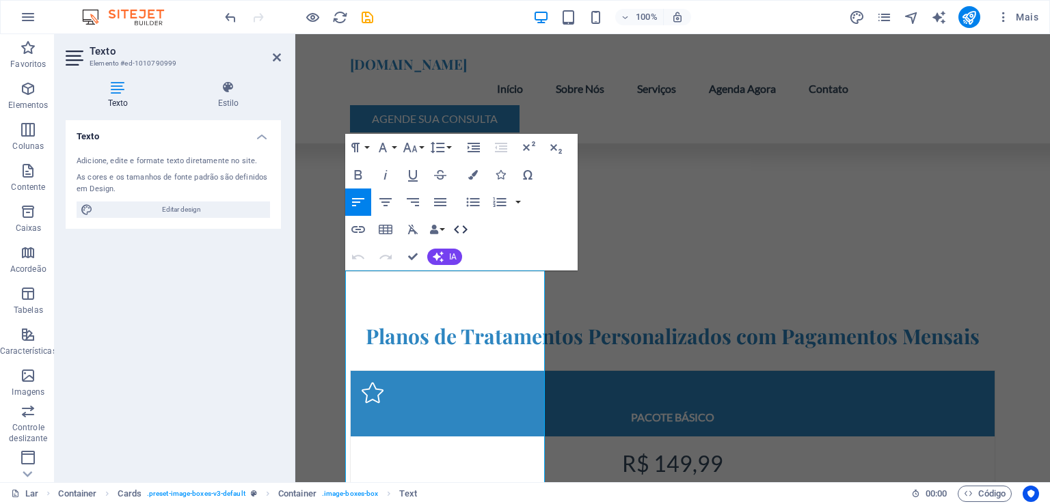
click at [465, 227] on icon "button" at bounding box center [461, 230] width 14 height 8
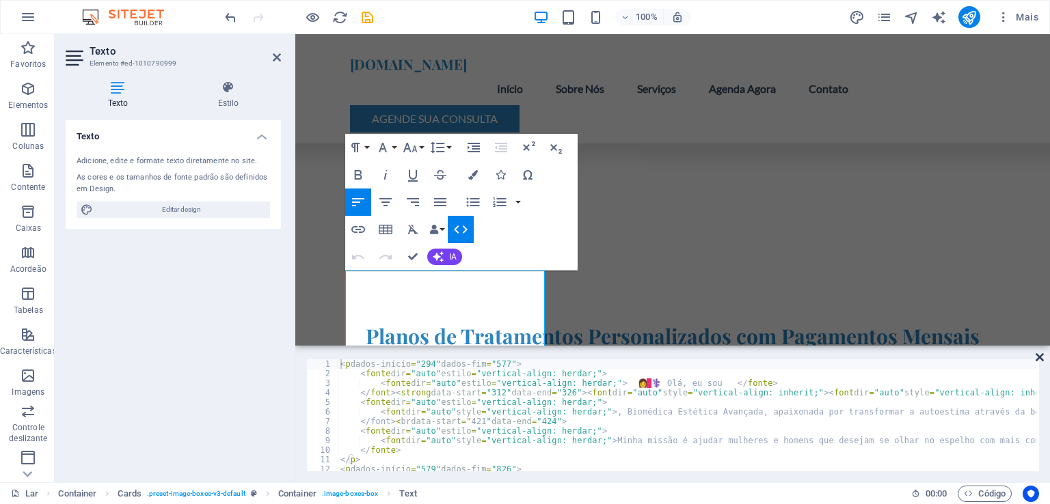
click at [1043, 356] on icon at bounding box center [1039, 357] width 8 height 11
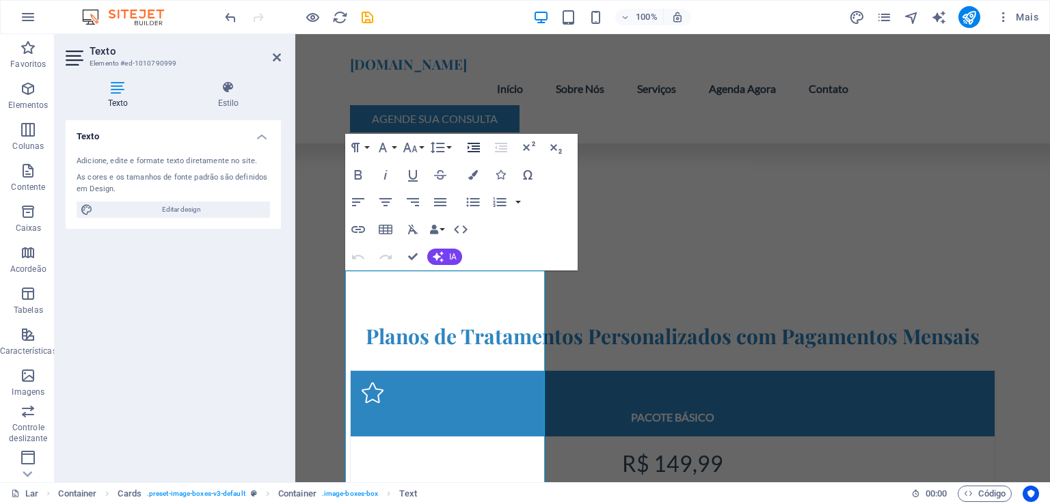
click at [471, 148] on icon "button" at bounding box center [473, 147] width 16 height 16
click at [502, 147] on icon "button" at bounding box center [501, 147] width 16 height 16
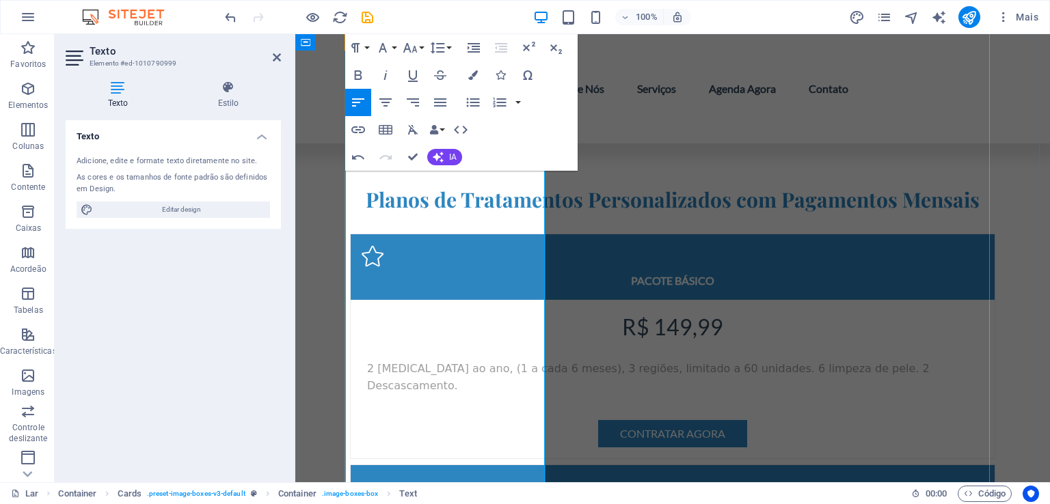
scroll to position [4026, 0]
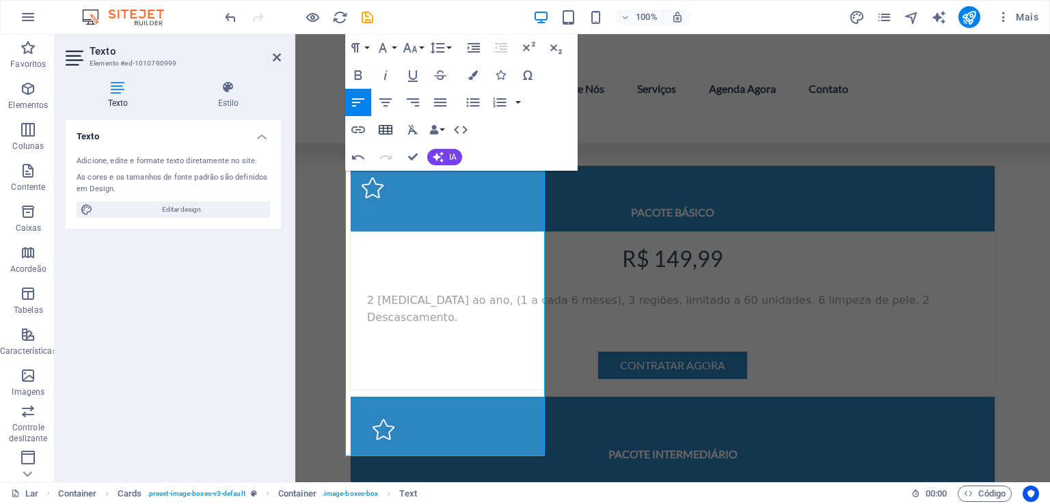
click at [388, 131] on icon "button" at bounding box center [385, 130] width 16 height 16
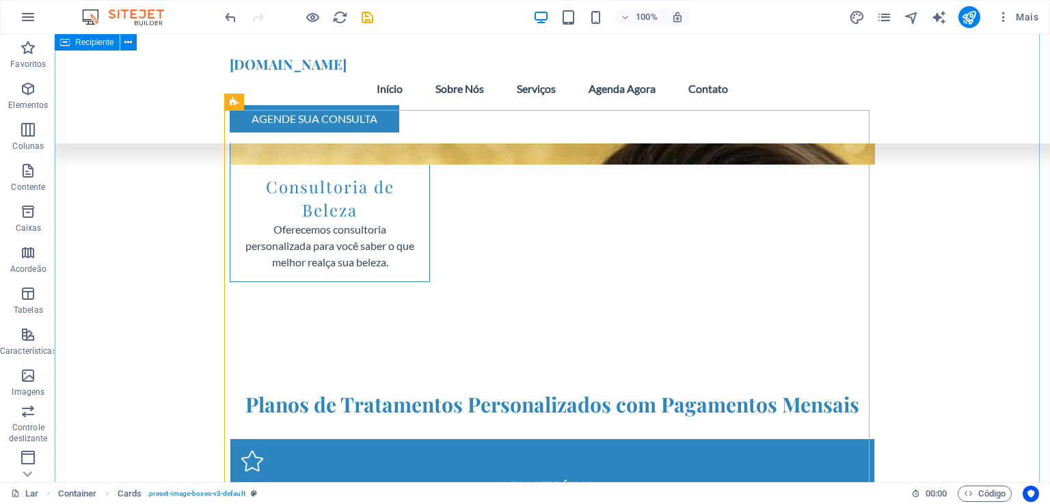
scroll to position [3685, 0]
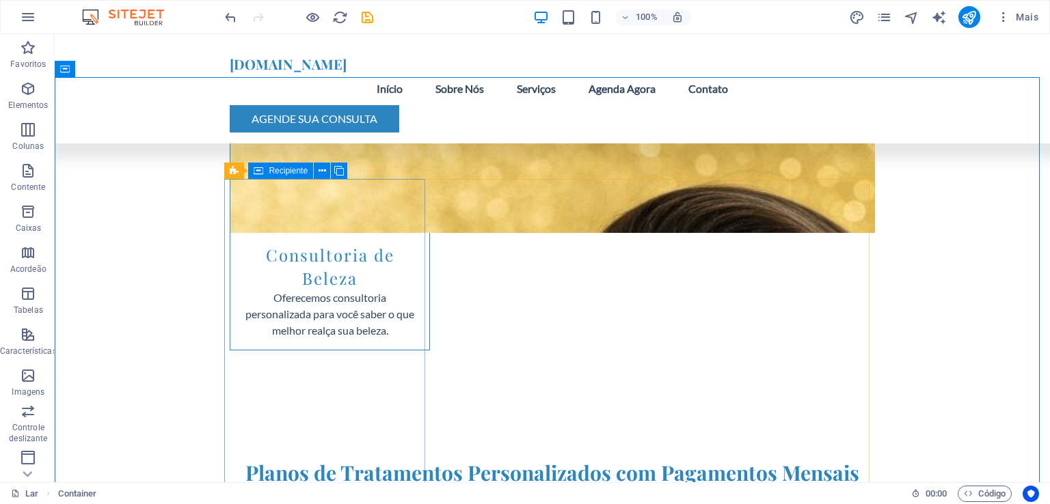
click at [298, 171] on font "Recipiente" at bounding box center [288, 171] width 39 height 10
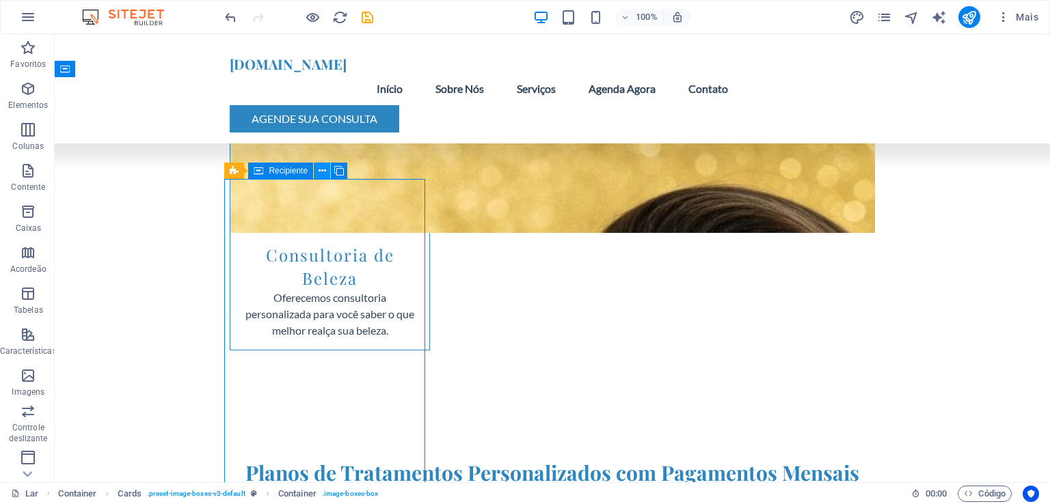
click at [321, 172] on icon at bounding box center [322, 171] width 8 height 14
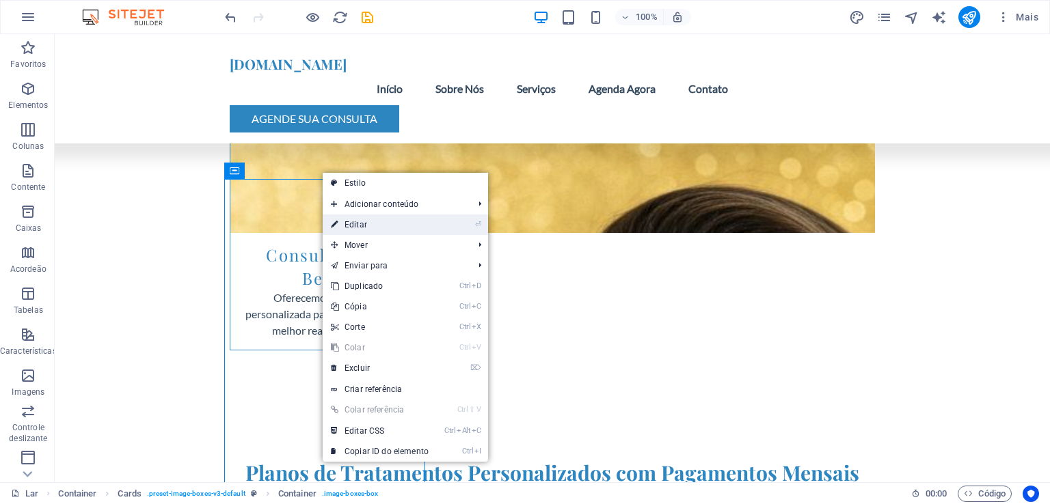
click at [353, 225] on font "Editar" at bounding box center [355, 225] width 23 height 10
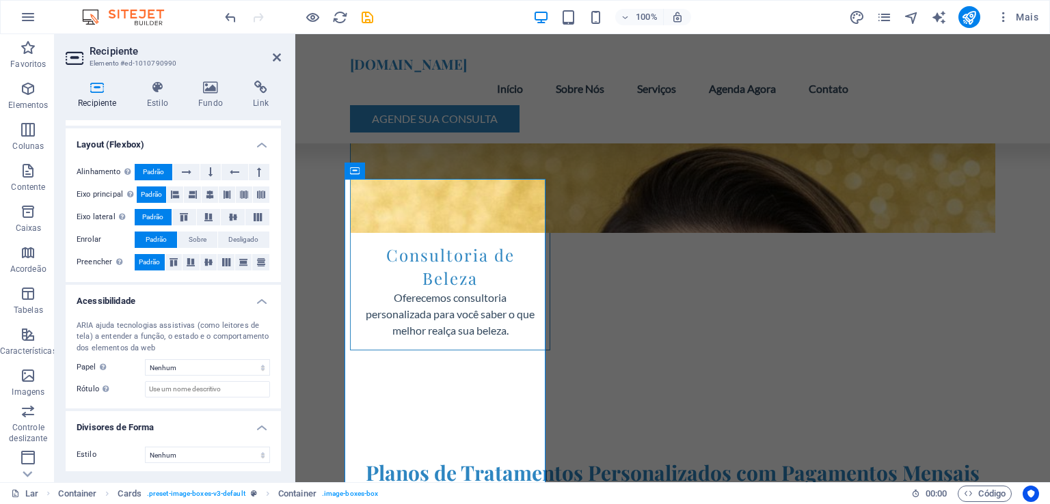
scroll to position [217, 0]
click at [22, 131] on icon "button" at bounding box center [28, 130] width 16 height 16
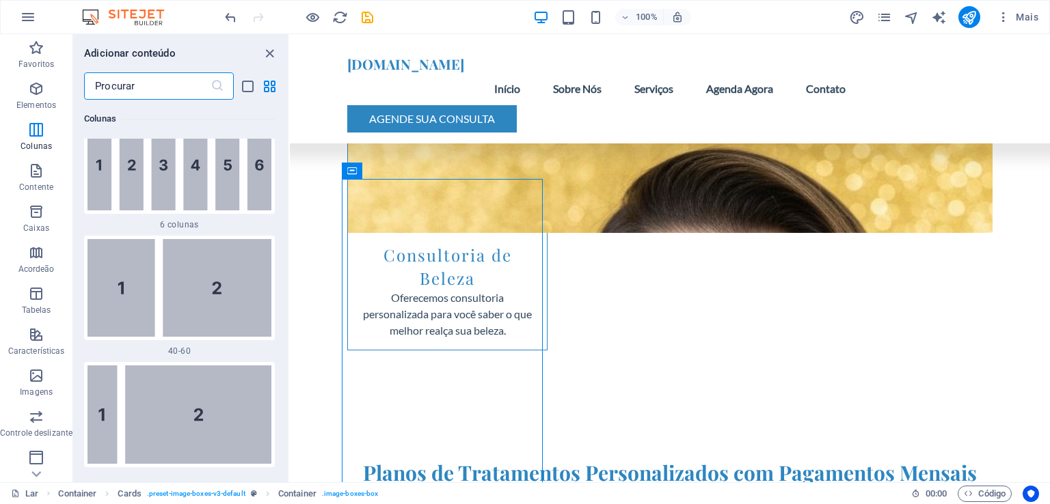
scroll to position [1404, 0]
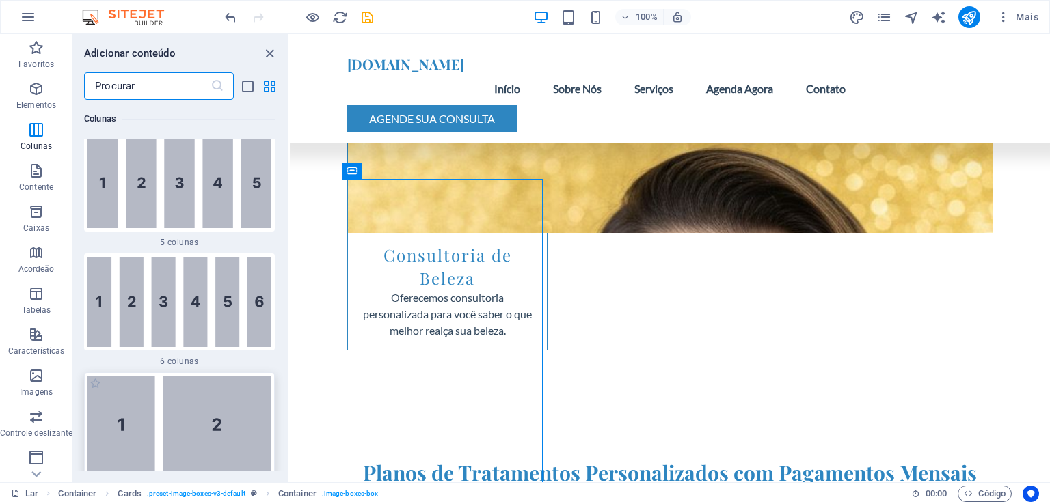
click at [137, 376] on img at bounding box center [179, 425] width 184 height 98
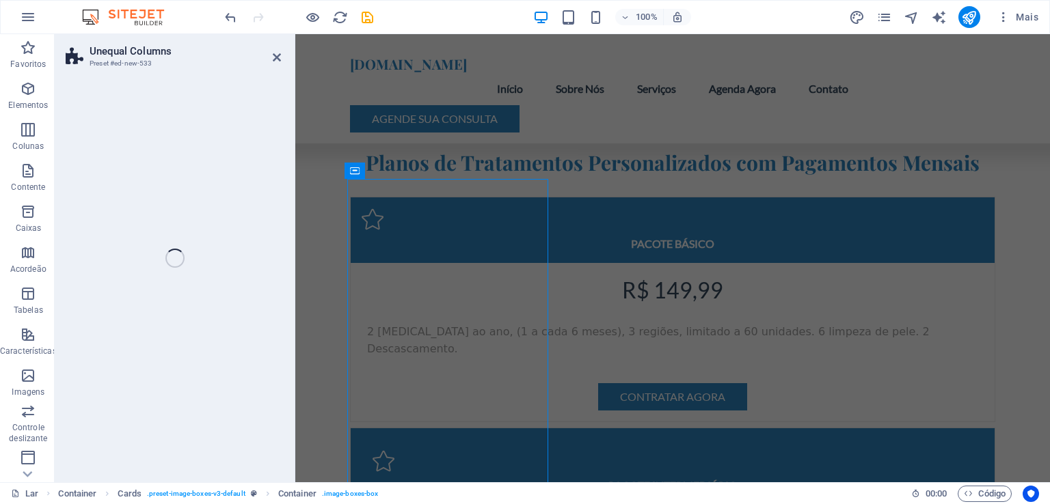
select select "%"
select select "rem"
select select "preset-unequal-columns-v2-1-40-60"
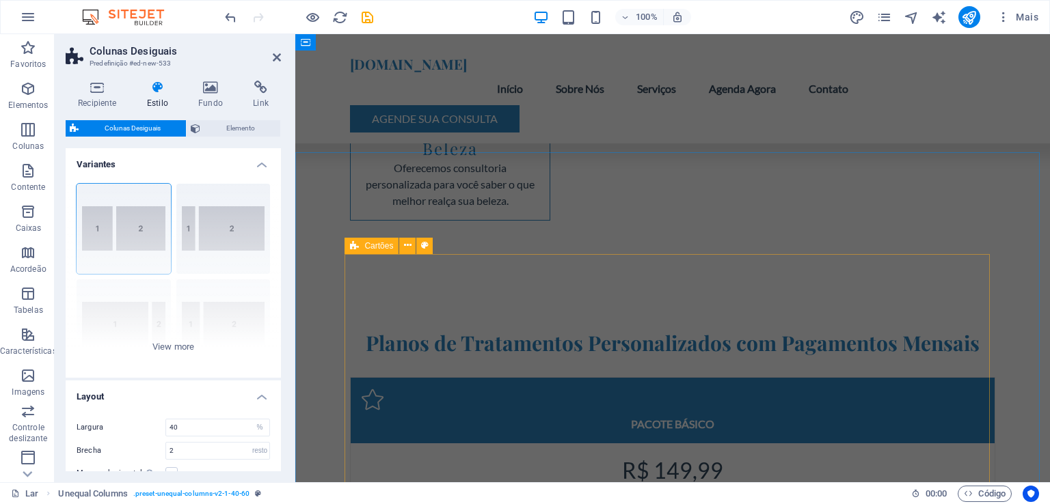
scroll to position [3609, 0]
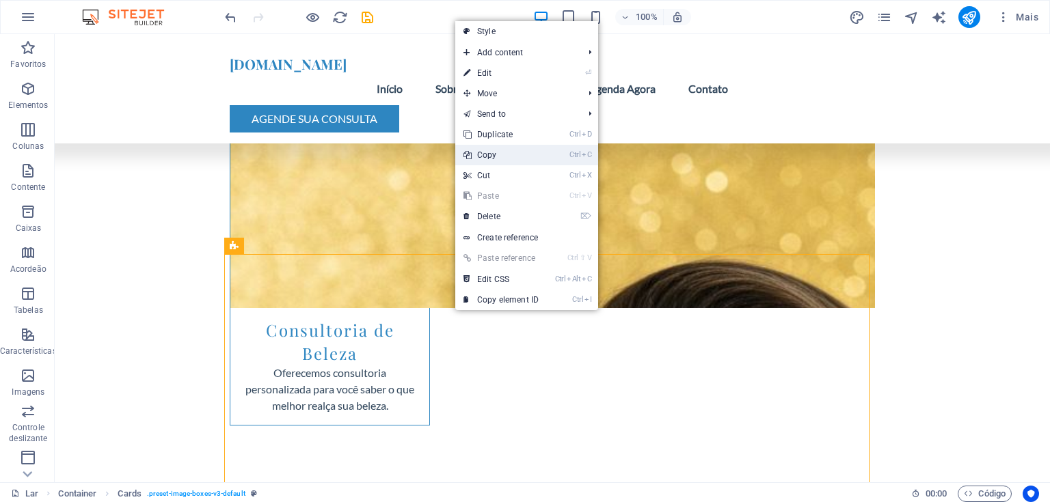
click at [495, 156] on link "Ctrl C Copy" at bounding box center [501, 155] width 92 height 21
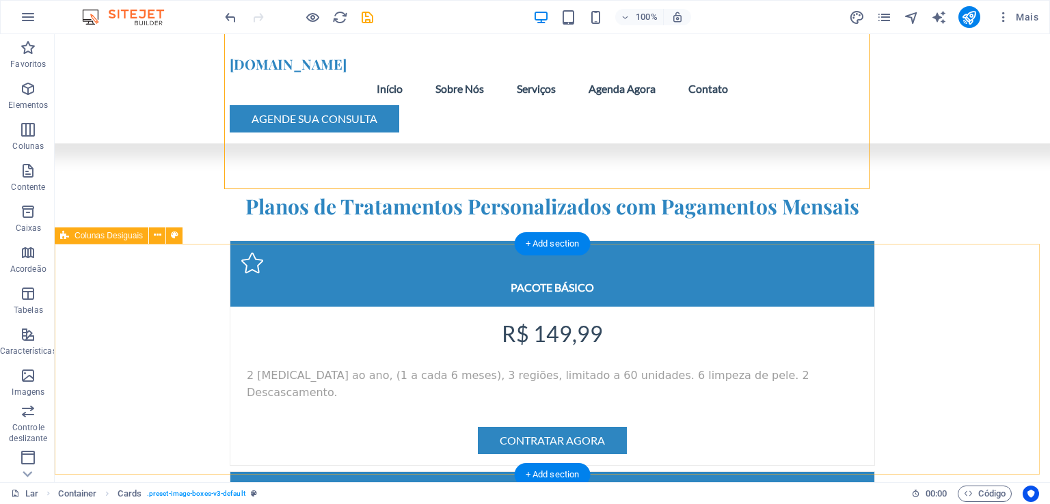
scroll to position [4293, 0]
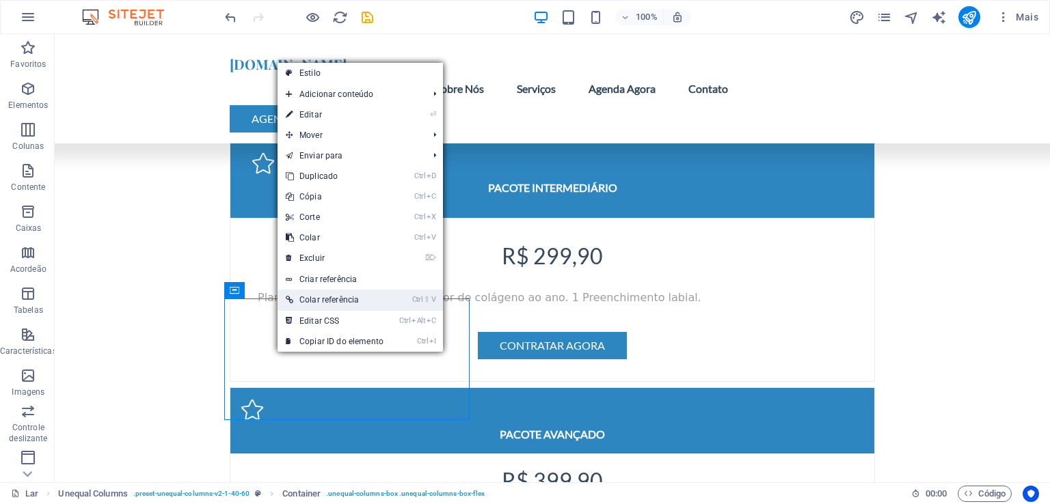
click at [326, 299] on font "Colar referência" at bounding box center [328, 300] width 59 height 10
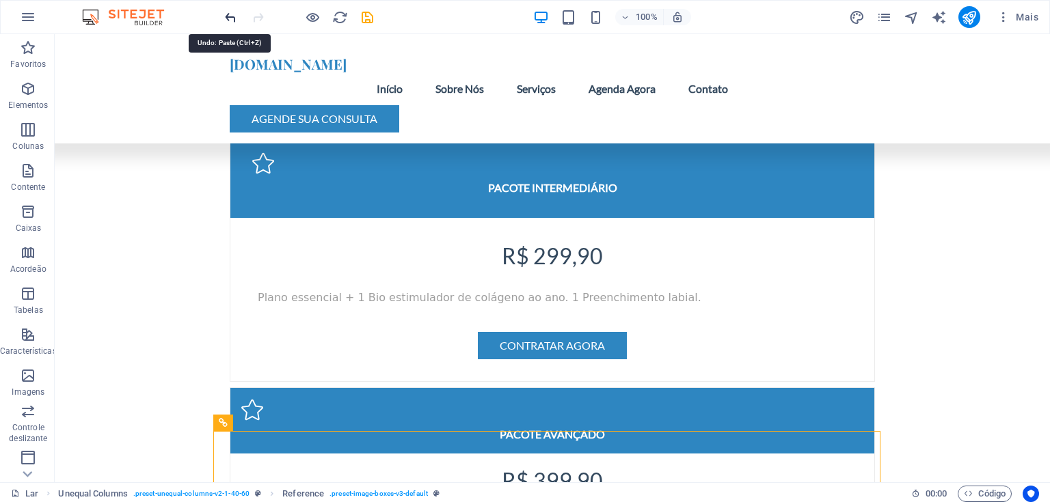
click at [228, 22] on icon "desfazer" at bounding box center [231, 18] width 16 height 16
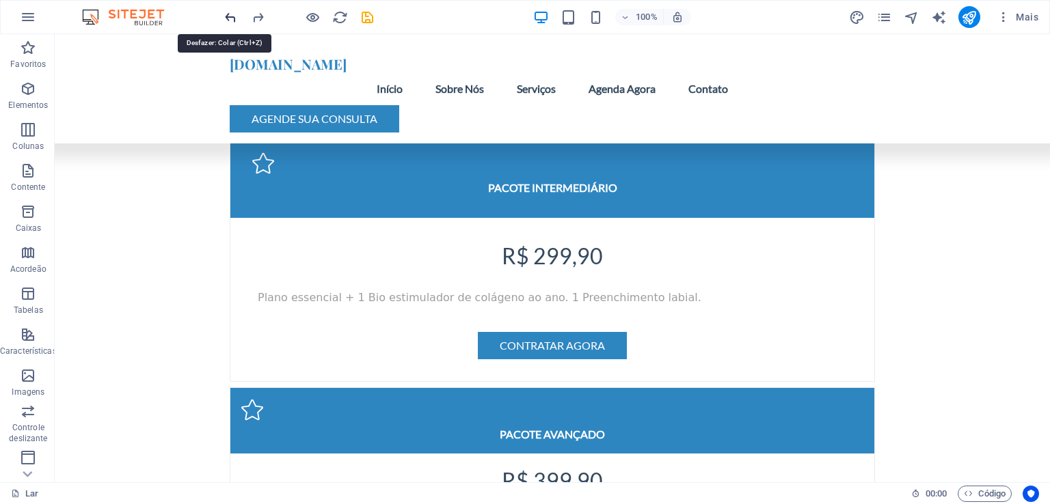
click at [228, 22] on icon "desfazer" at bounding box center [231, 18] width 16 height 16
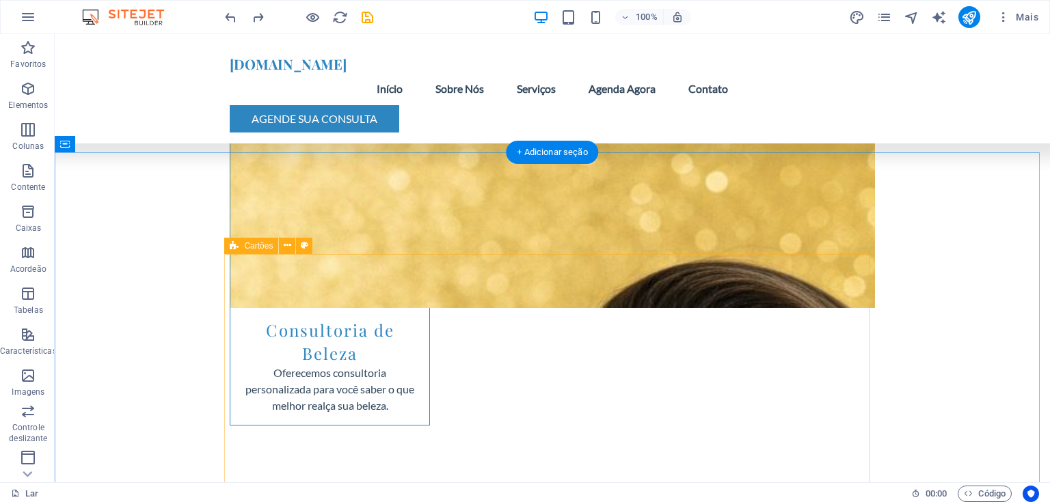
scroll to position [3678, 0]
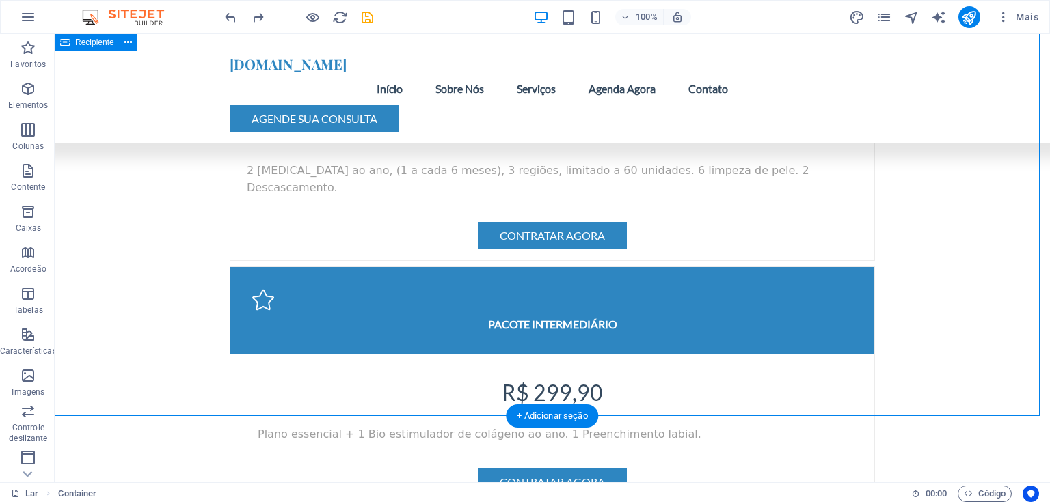
scroll to position [4019, 0]
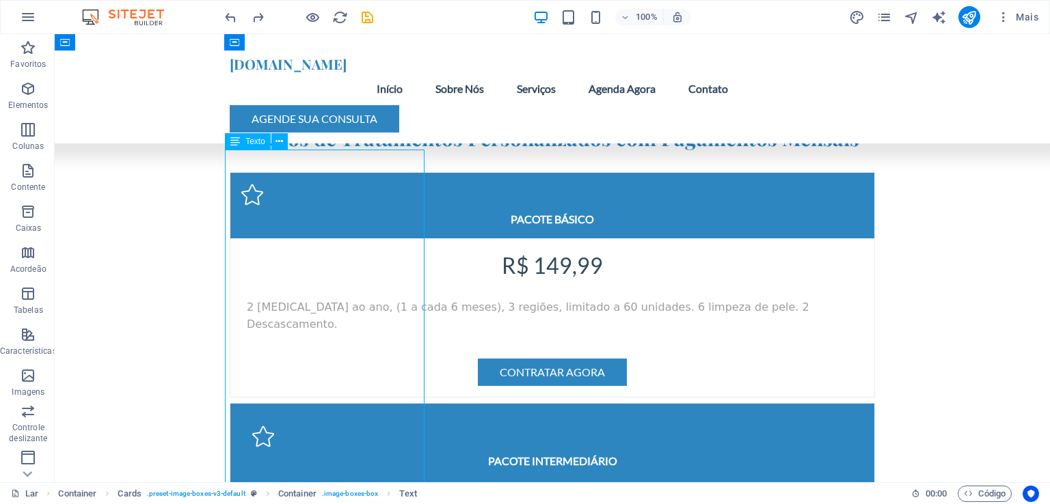
scroll to position [3814, 0]
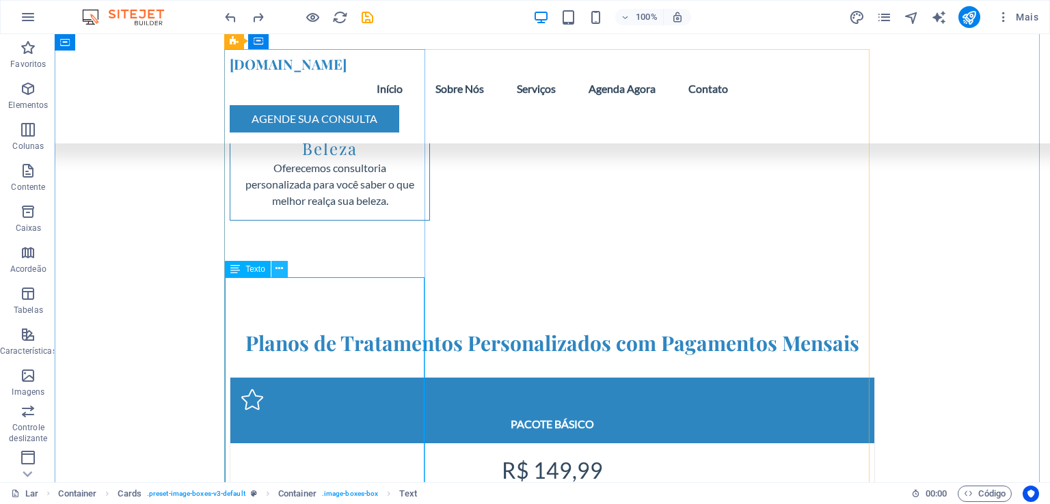
click at [277, 267] on icon at bounding box center [279, 269] width 8 height 14
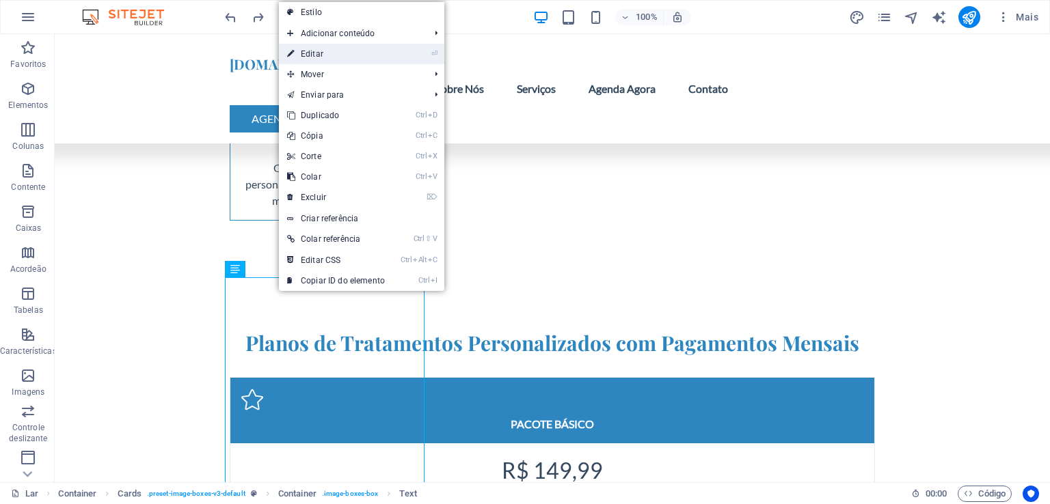
click at [312, 55] on font "Editar" at bounding box center [312, 54] width 23 height 10
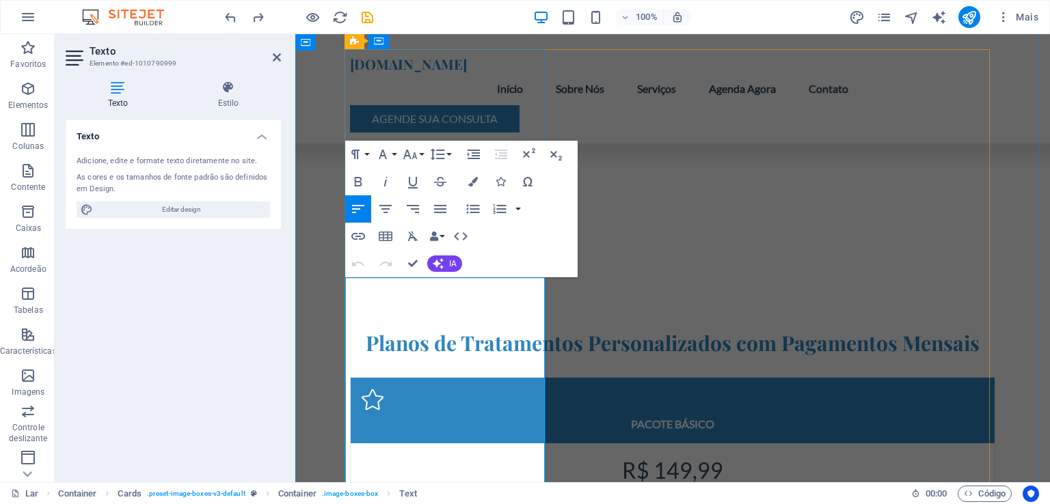
drag, startPoint x: 369, startPoint y: 286, endPoint x: 354, endPoint y: 288, distance: 15.2
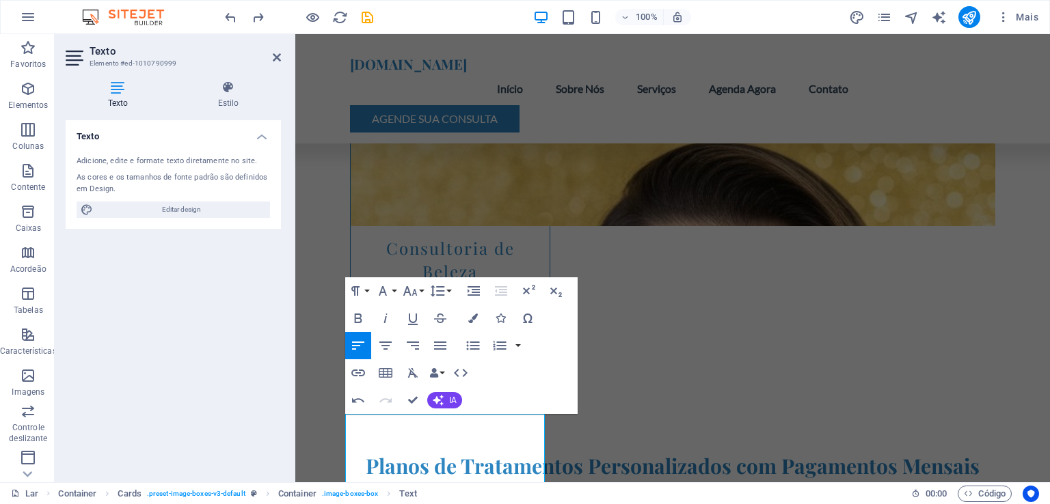
scroll to position [3678, 0]
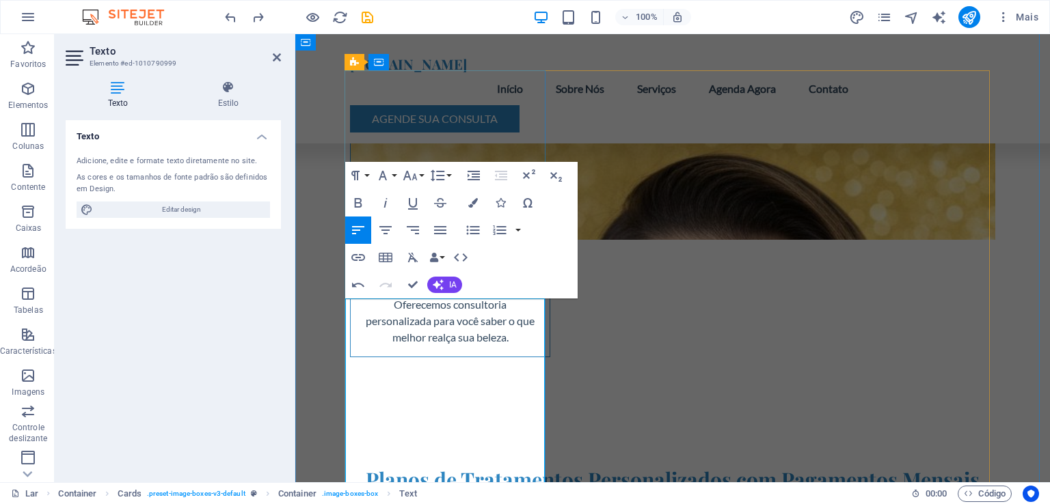
scroll to position [3814, 0]
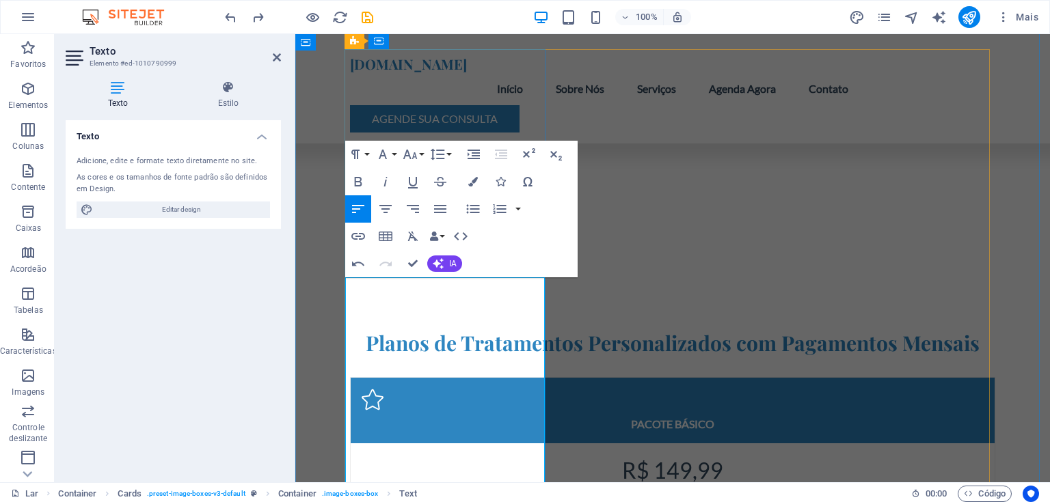
drag, startPoint x: 368, startPoint y: 446, endPoint x: 354, endPoint y: 449, distance: 13.9
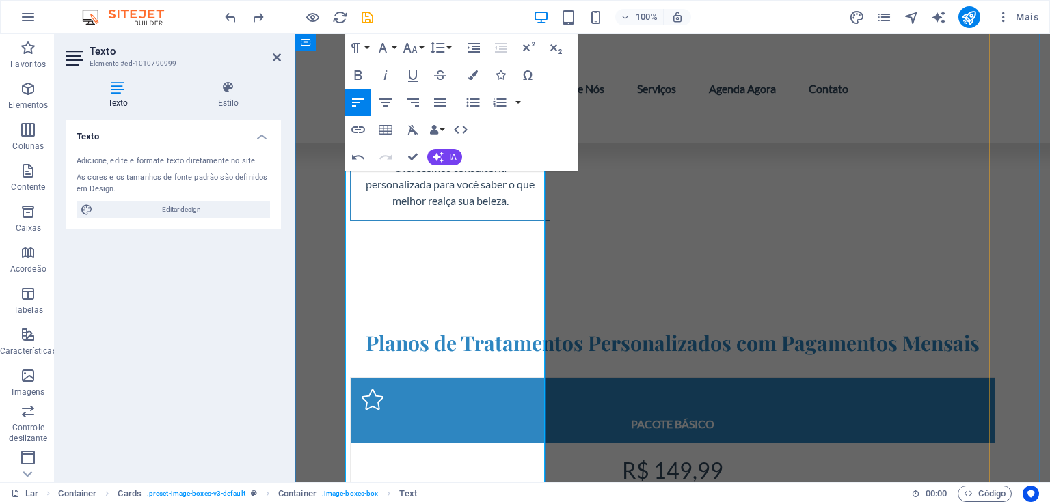
scroll to position [3951, 0]
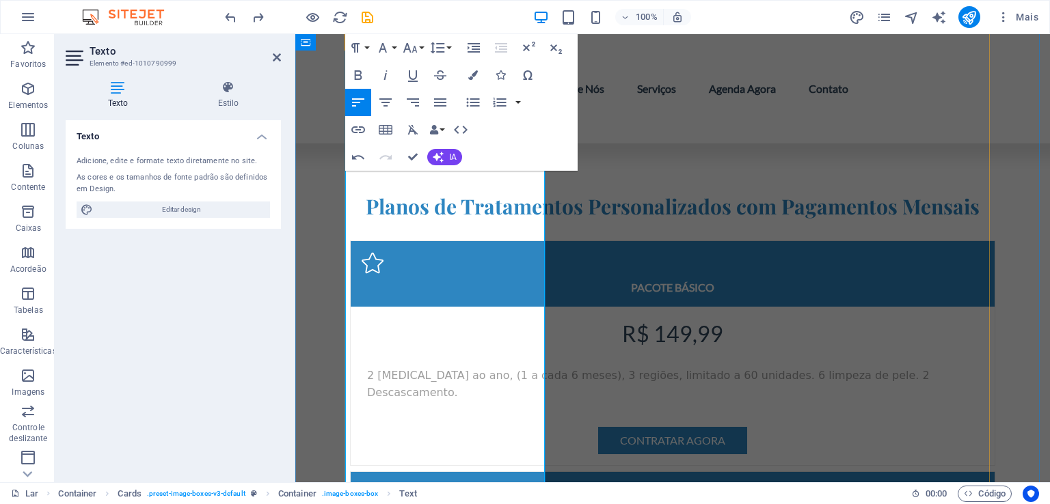
drag, startPoint x: 369, startPoint y: 382, endPoint x: 355, endPoint y: 382, distance: 13.7
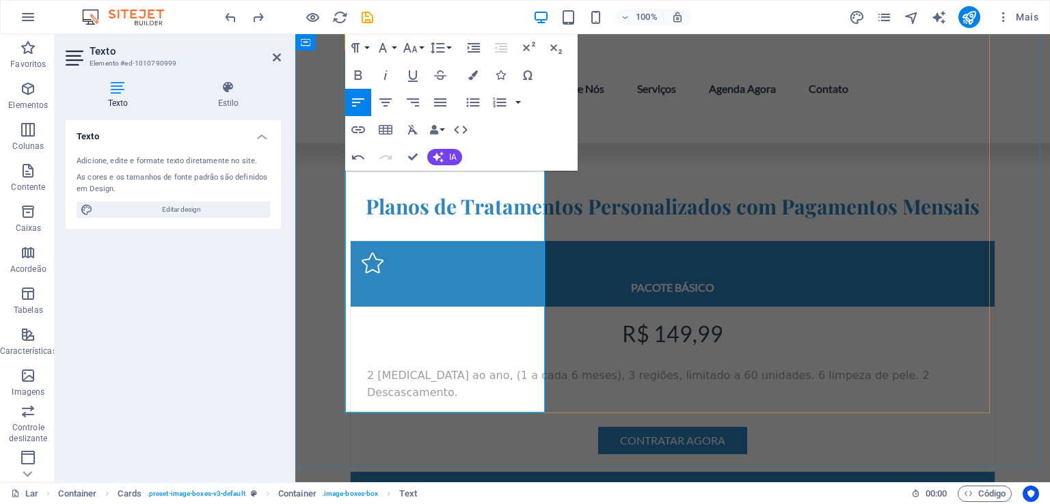
scroll to position [4088, 0]
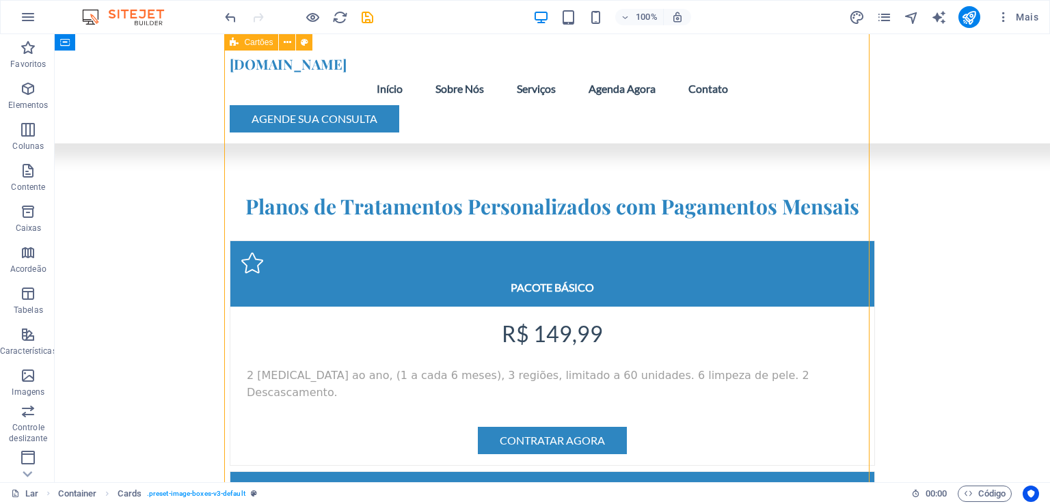
scroll to position [3883, 0]
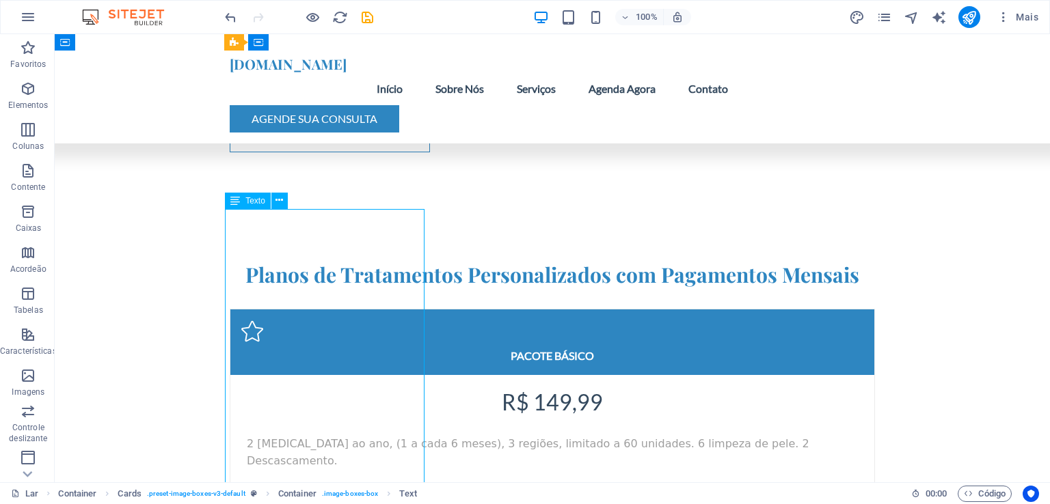
drag, startPoint x: 244, startPoint y: 215, endPoint x: 313, endPoint y: 230, distance: 70.5
click at [279, 199] on icon at bounding box center [279, 200] width 8 height 14
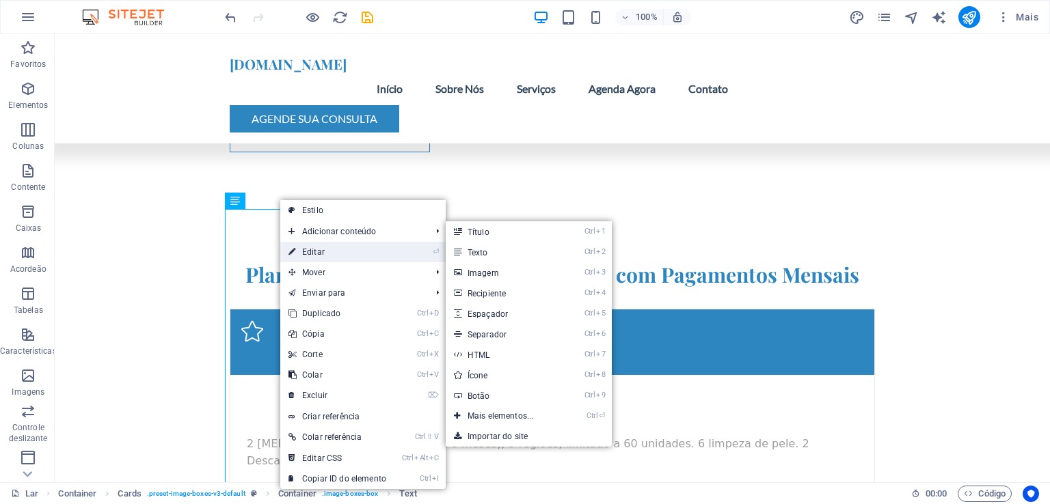
click at [313, 247] on font "Editar" at bounding box center [313, 252] width 23 height 10
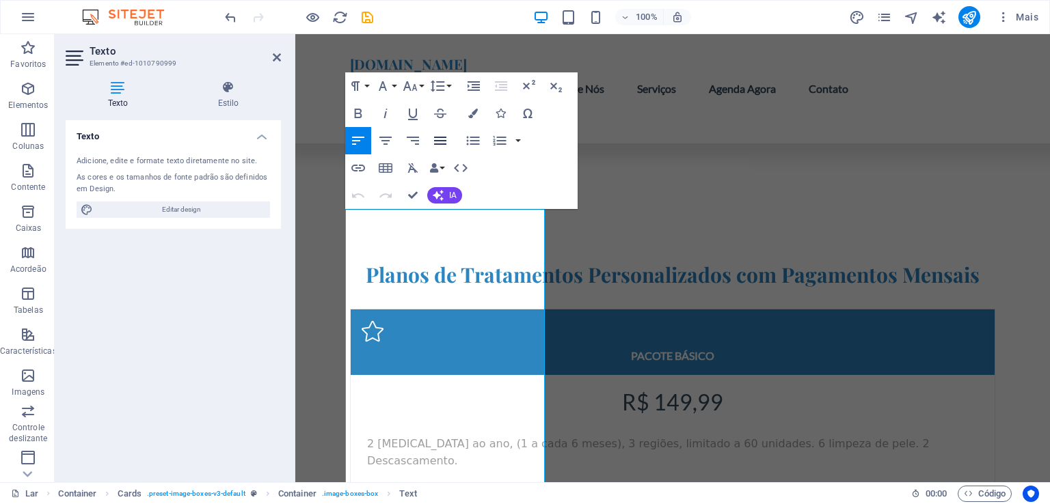
click at [441, 142] on icon "button" at bounding box center [440, 141] width 16 height 16
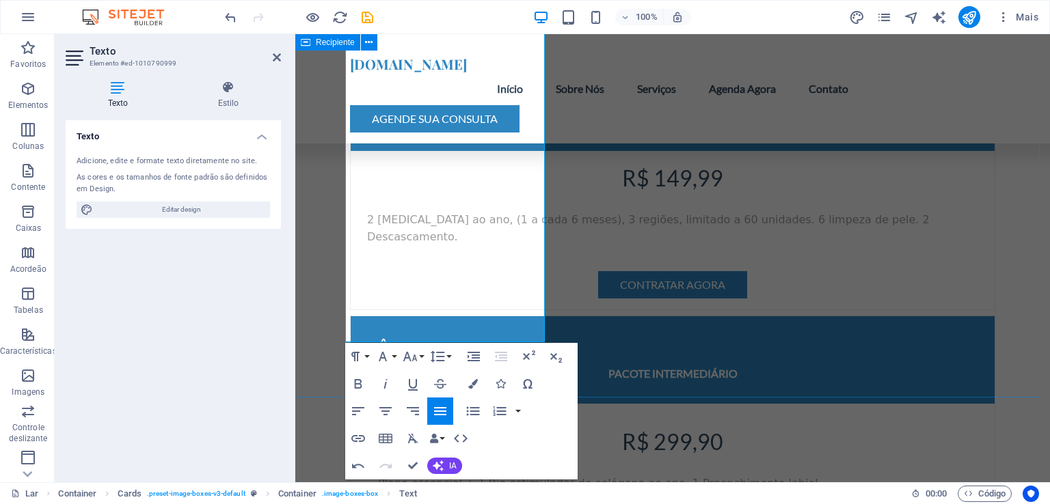
scroll to position [4156, 0]
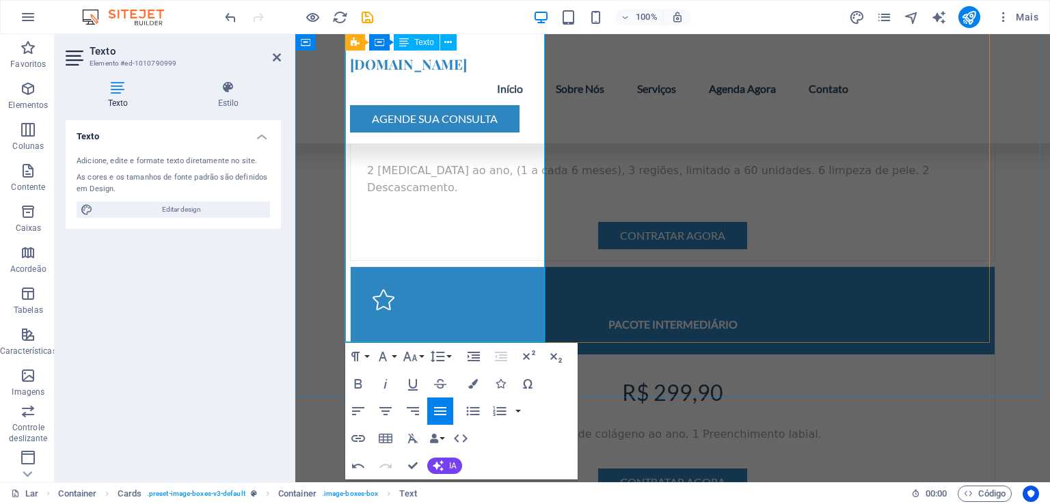
drag, startPoint x: 377, startPoint y: 217, endPoint x: 473, endPoint y: 269, distance: 108.9
click at [441, 408] on icon "button" at bounding box center [440, 411] width 16 height 16
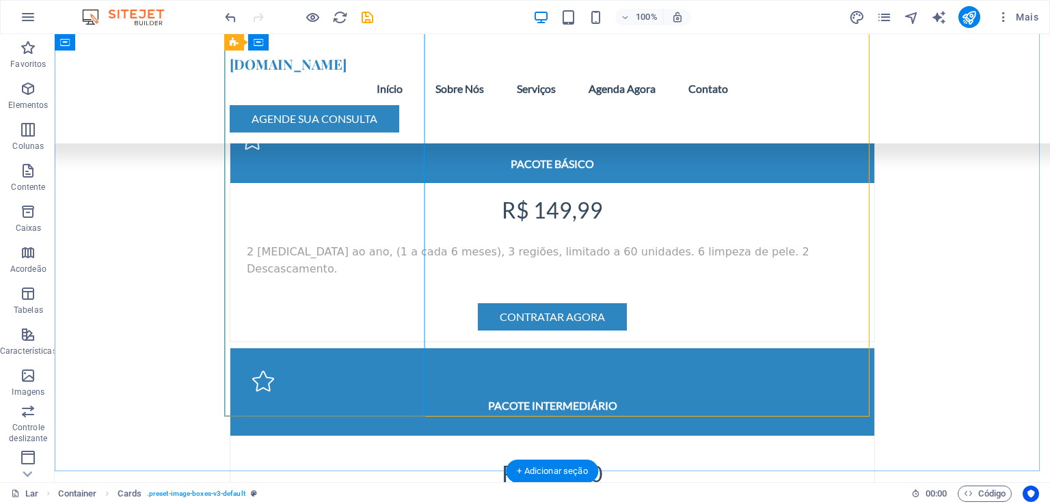
scroll to position [4088, 0]
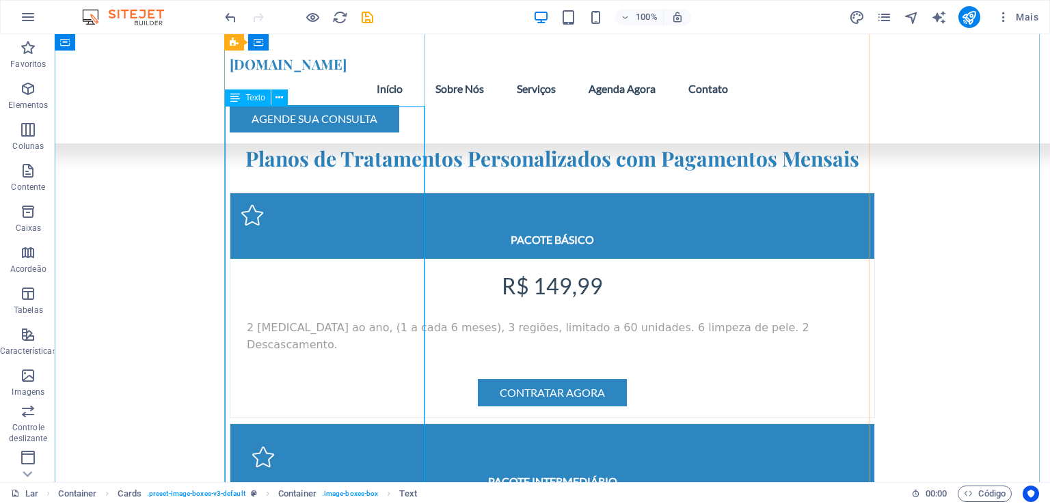
scroll to position [3883, 0]
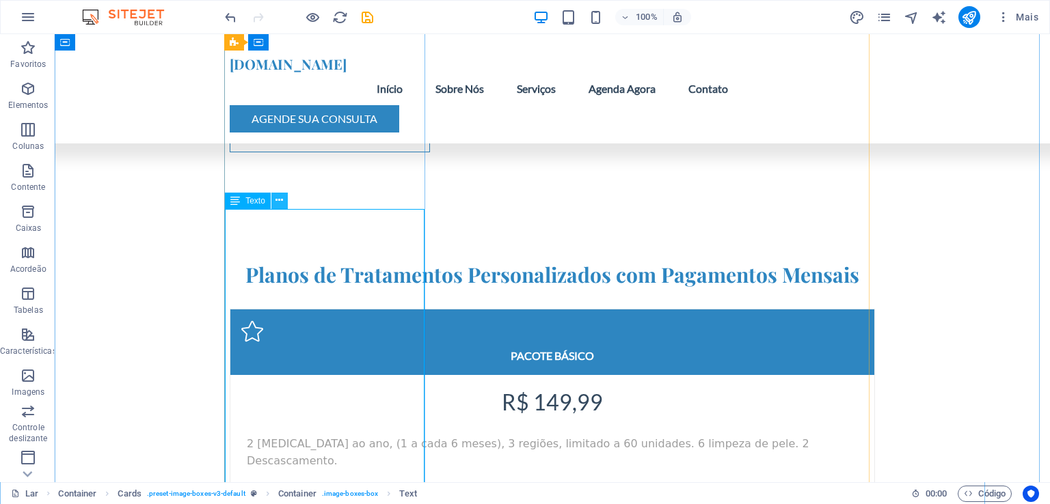
click at [277, 200] on icon at bounding box center [279, 200] width 8 height 14
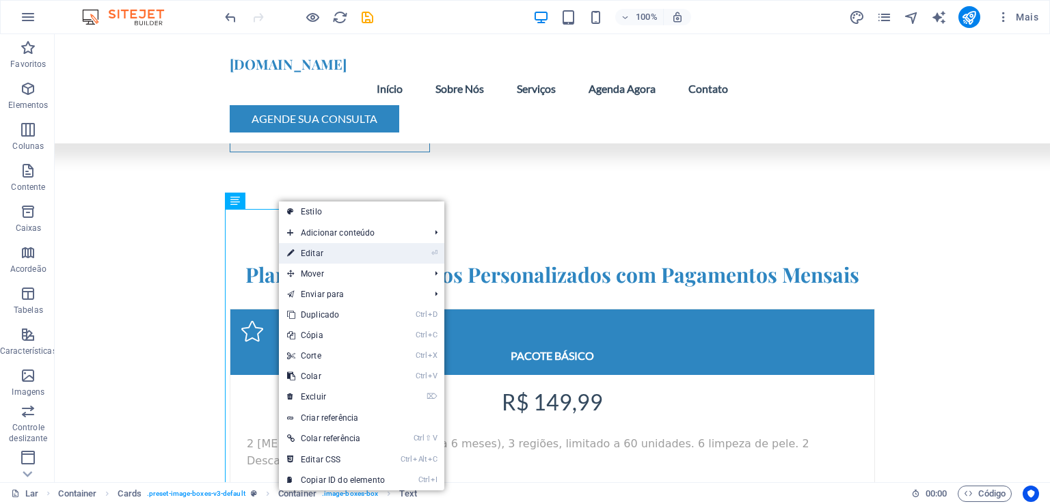
click at [301, 250] on font "Editar" at bounding box center [312, 254] width 23 height 10
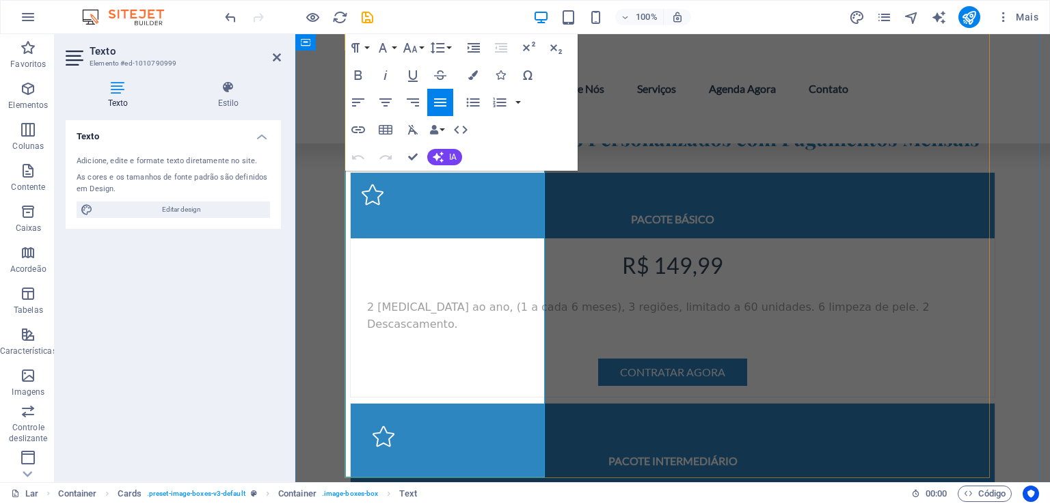
scroll to position [4088, 0]
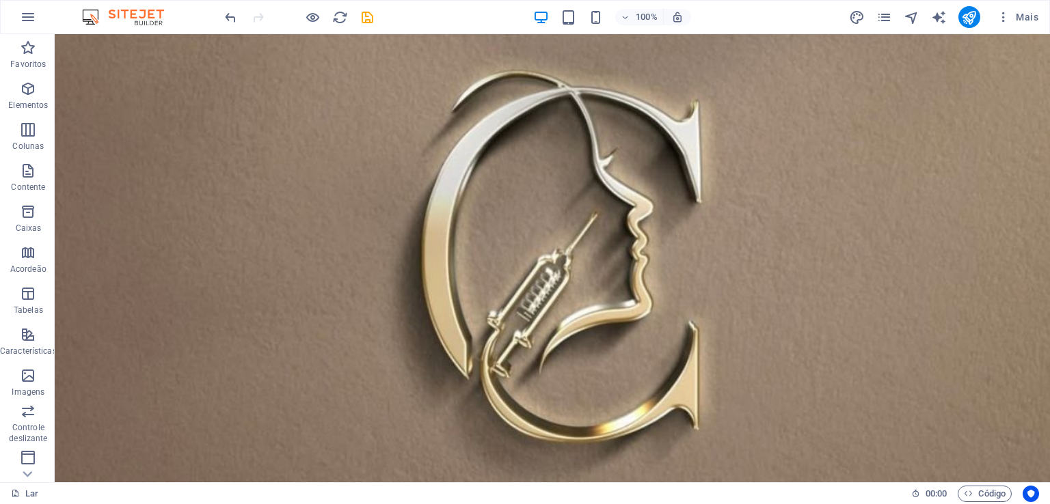
scroll to position [56, 0]
click at [276, 187] on icon at bounding box center [279, 187] width 8 height 14
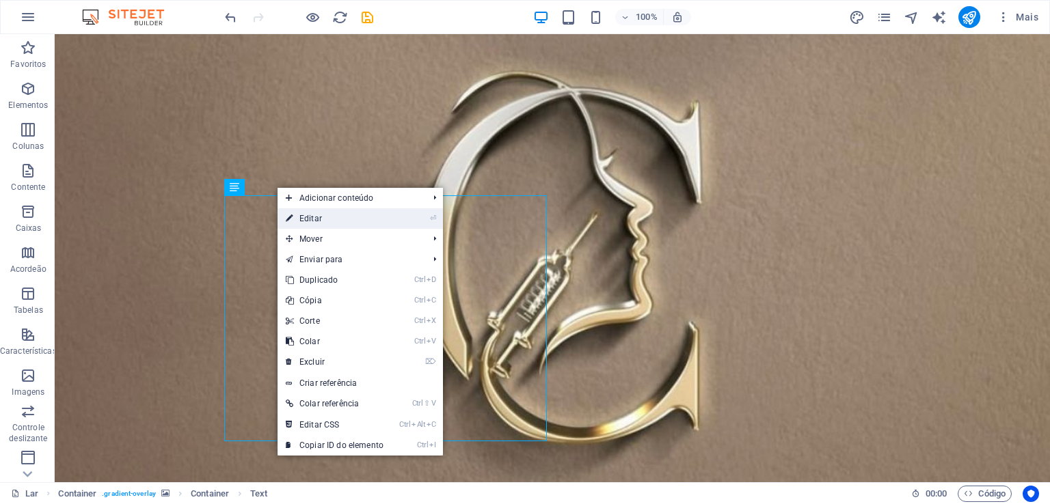
click at [301, 219] on font "Editar" at bounding box center [310, 219] width 23 height 10
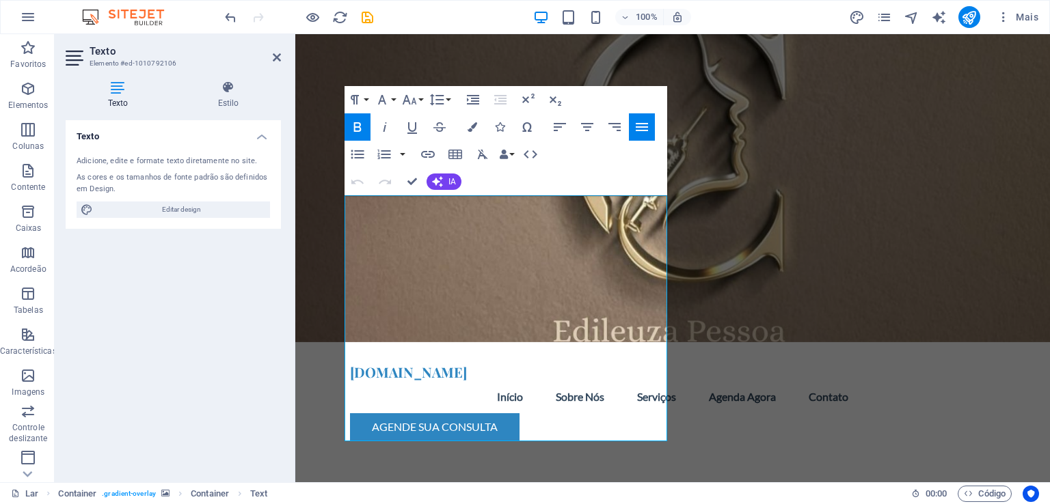
click at [872, 244] on figure at bounding box center [672, 160] width 754 height 364
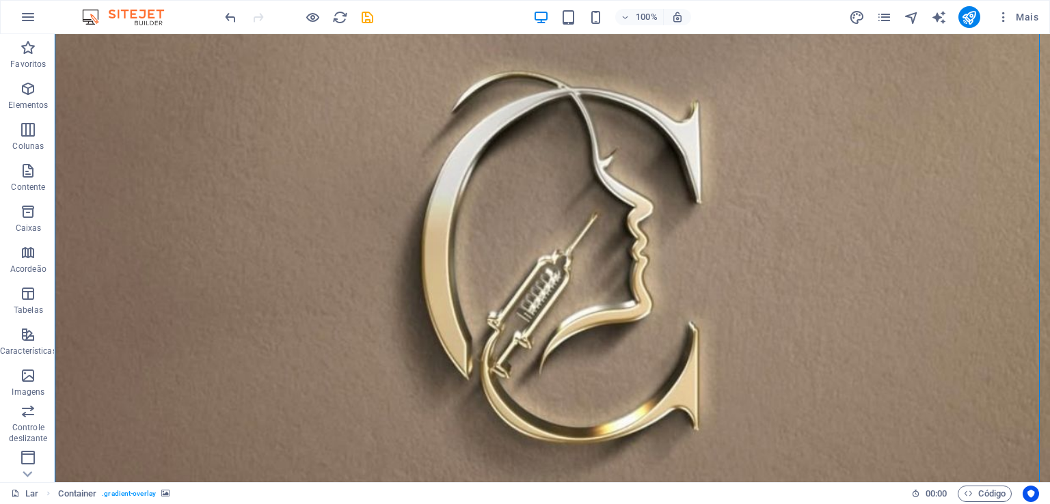
click at [135, 351] on figure at bounding box center [552, 283] width 995 height 610
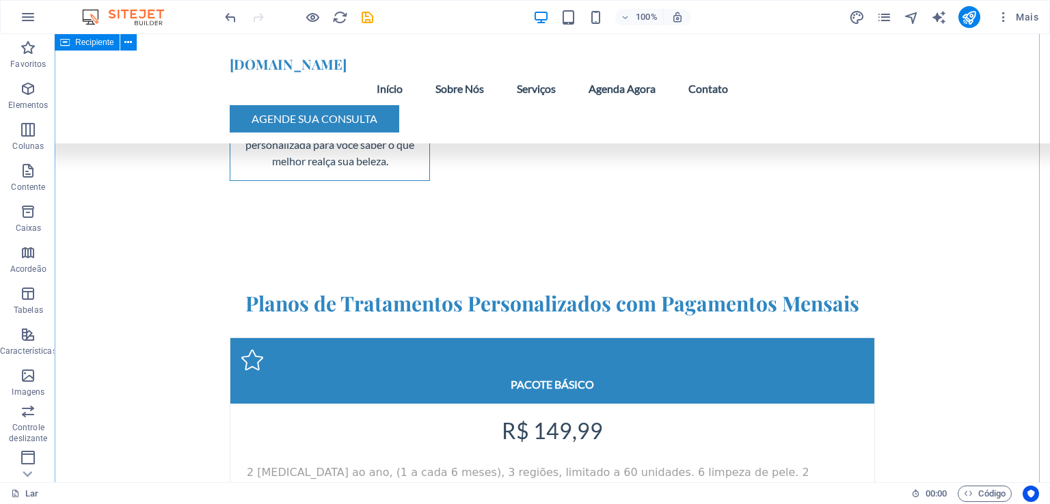
scroll to position [3847, 0]
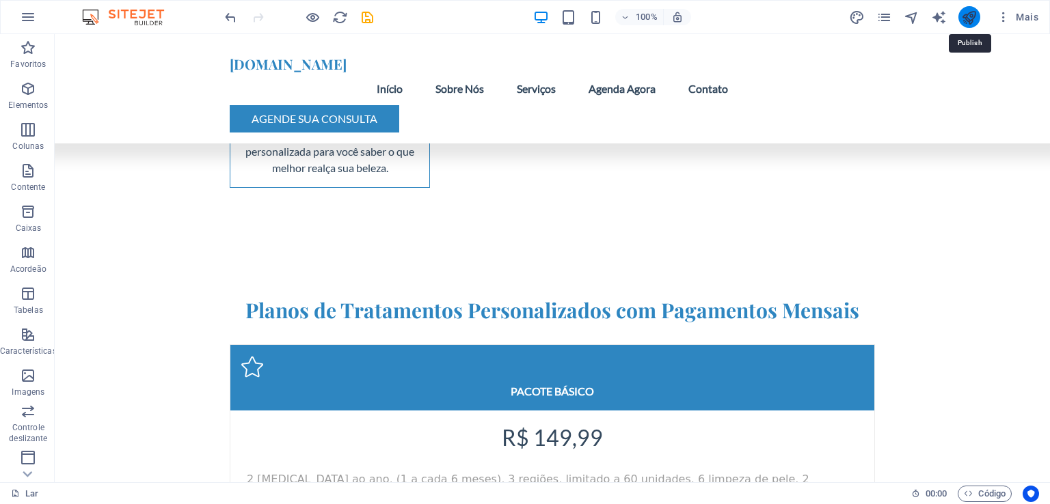
click at [965, 17] on icon "publicar" at bounding box center [969, 18] width 16 height 16
checkbox input "false"
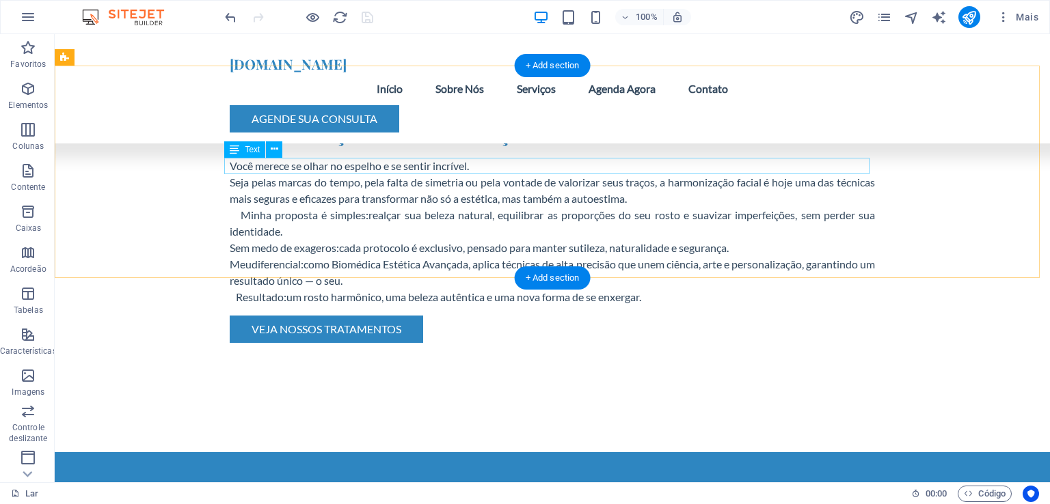
scroll to position [579, 0]
